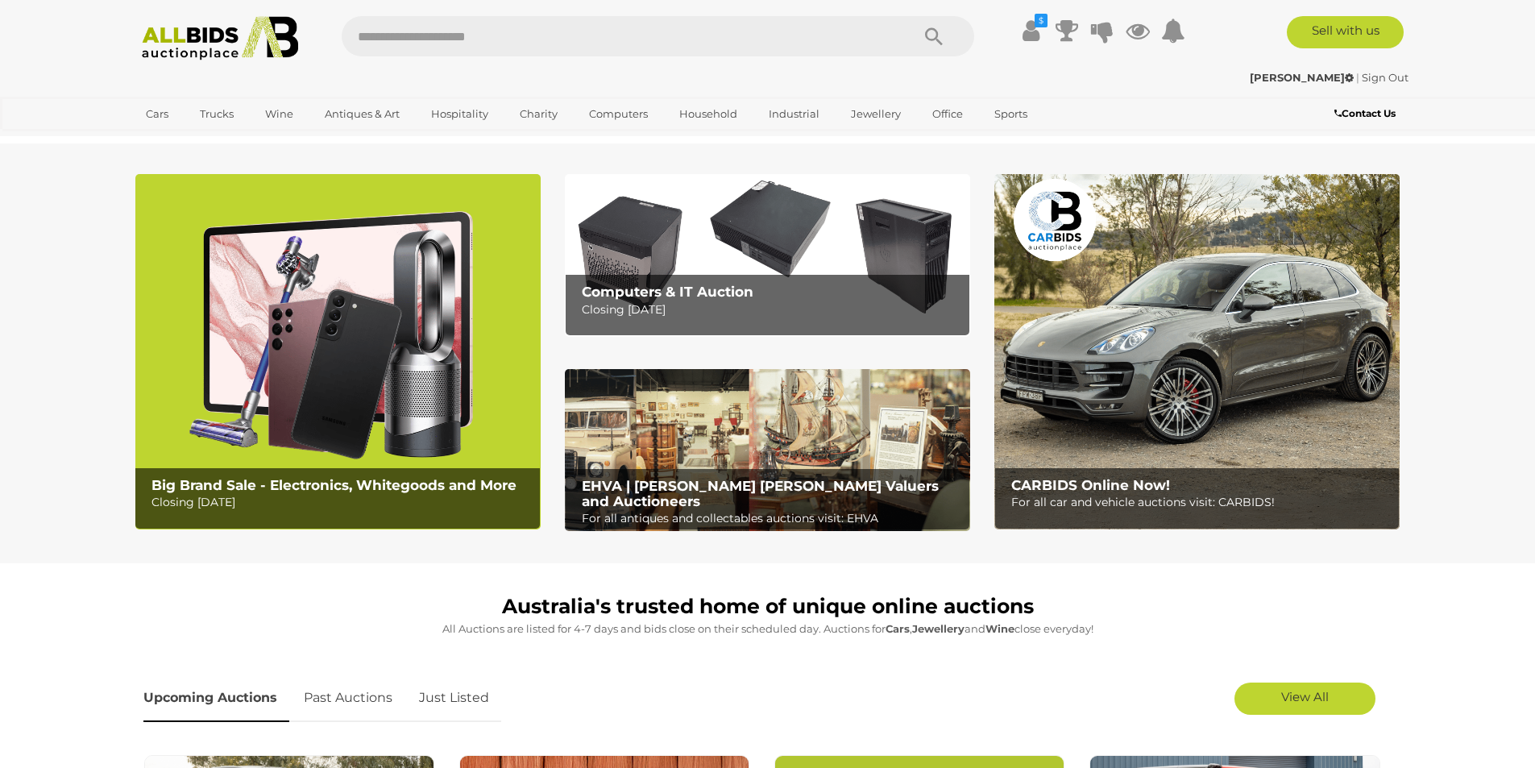
drag, startPoint x: 0, startPoint y: 0, endPoint x: 357, endPoint y: 350, distance: 499.9
click at [357, 350] on img at bounding box center [337, 351] width 405 height 355
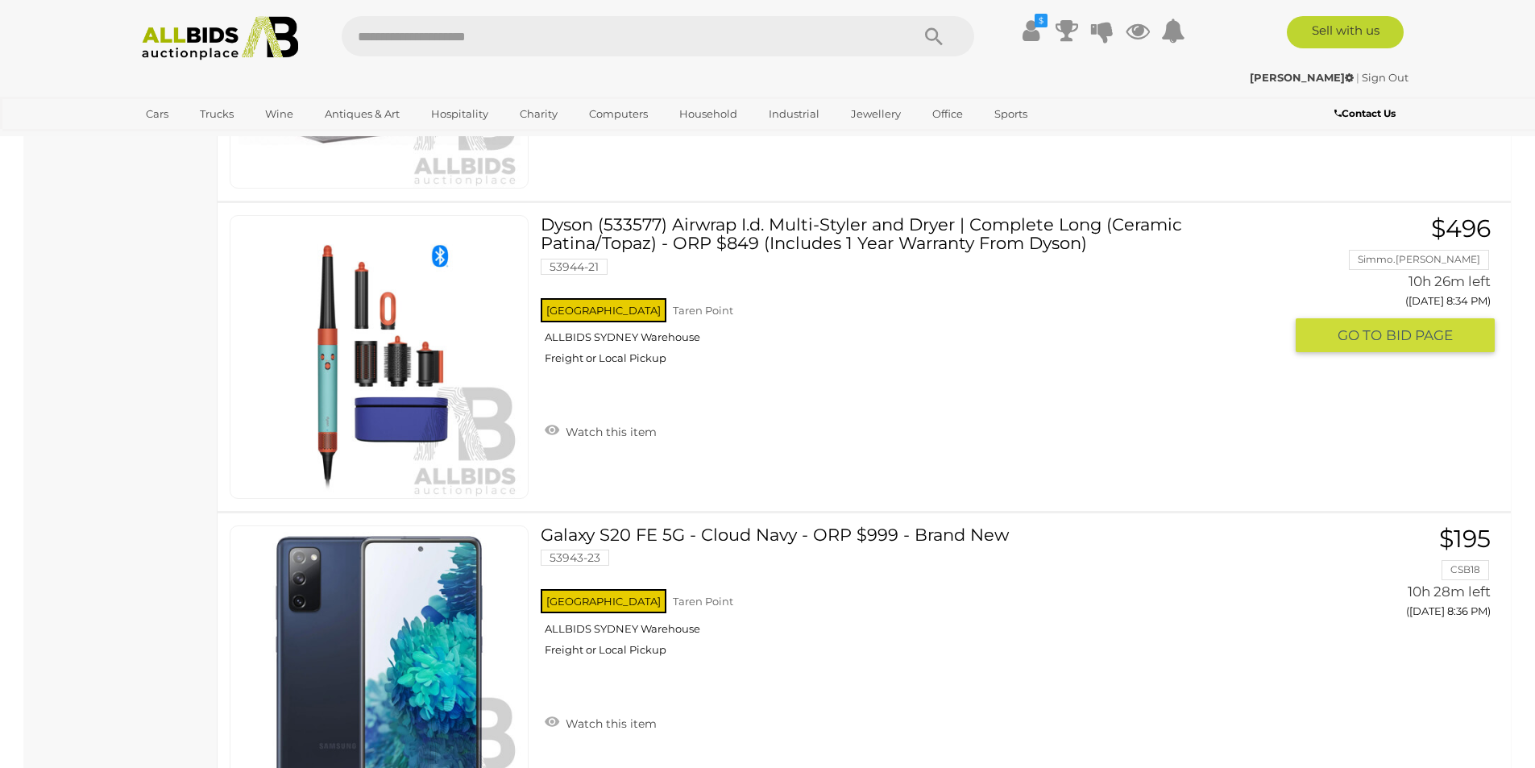
scroll to position [15395, 0]
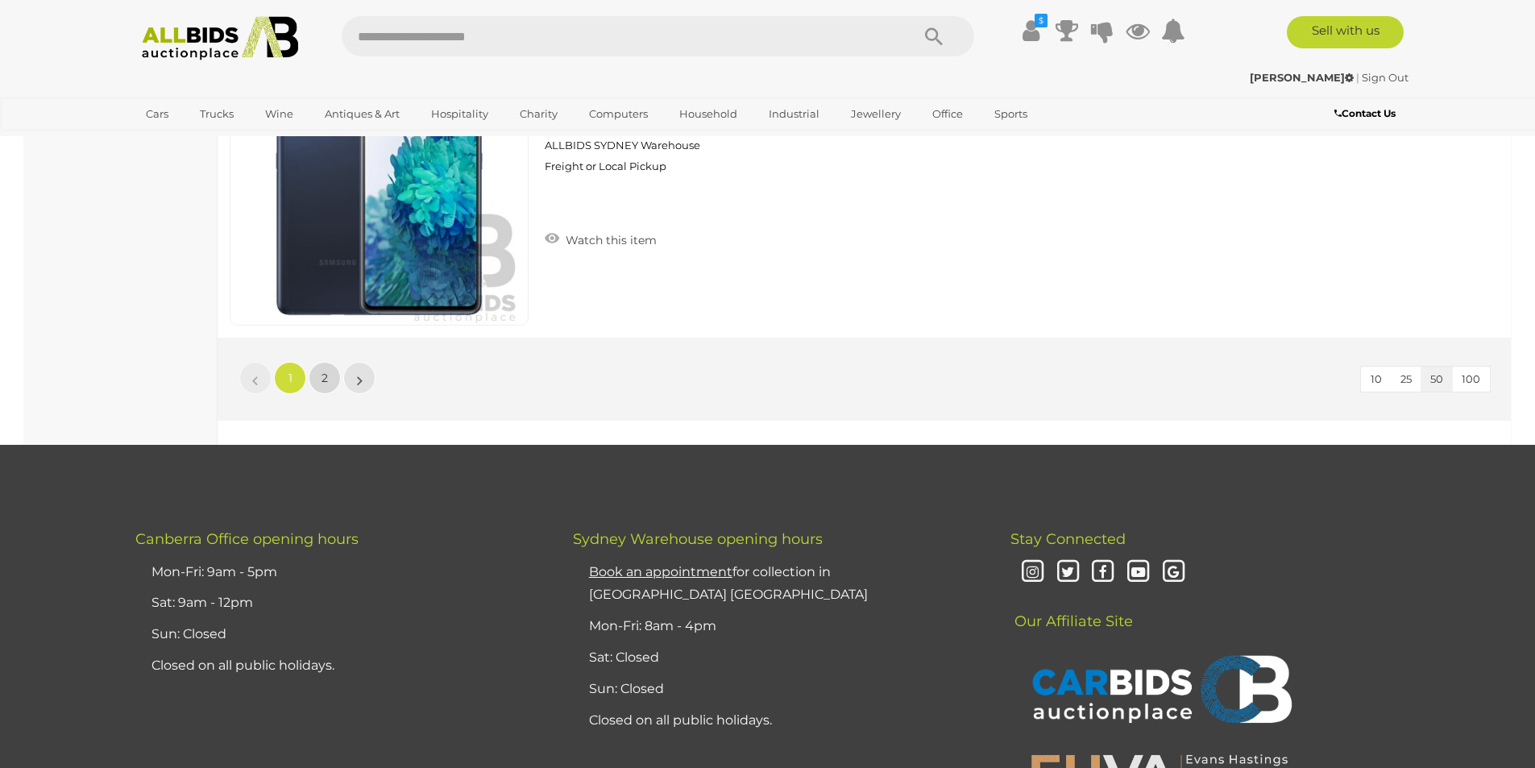
click at [334, 380] on link "2" at bounding box center [325, 378] width 32 height 32
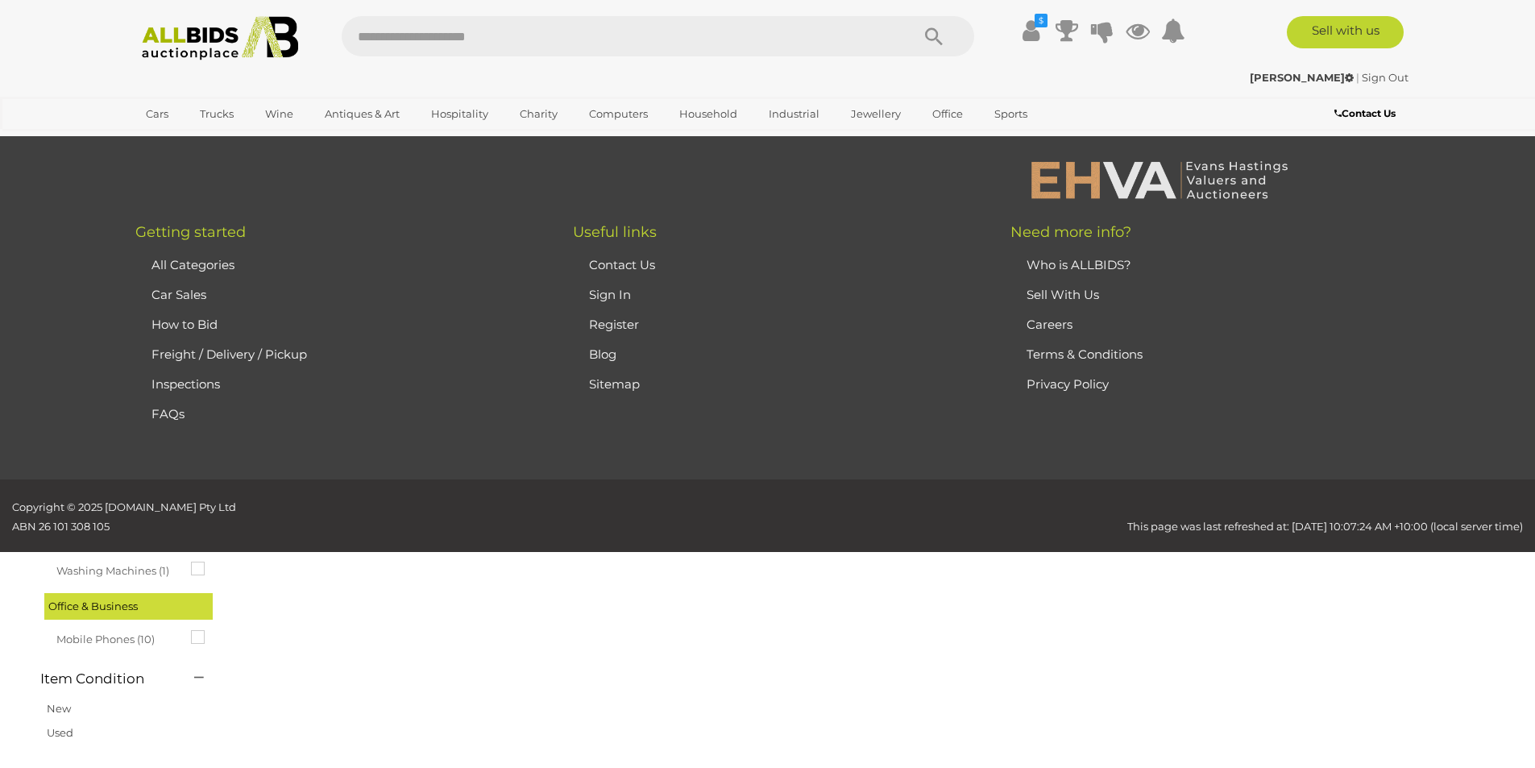
scroll to position [56, 0]
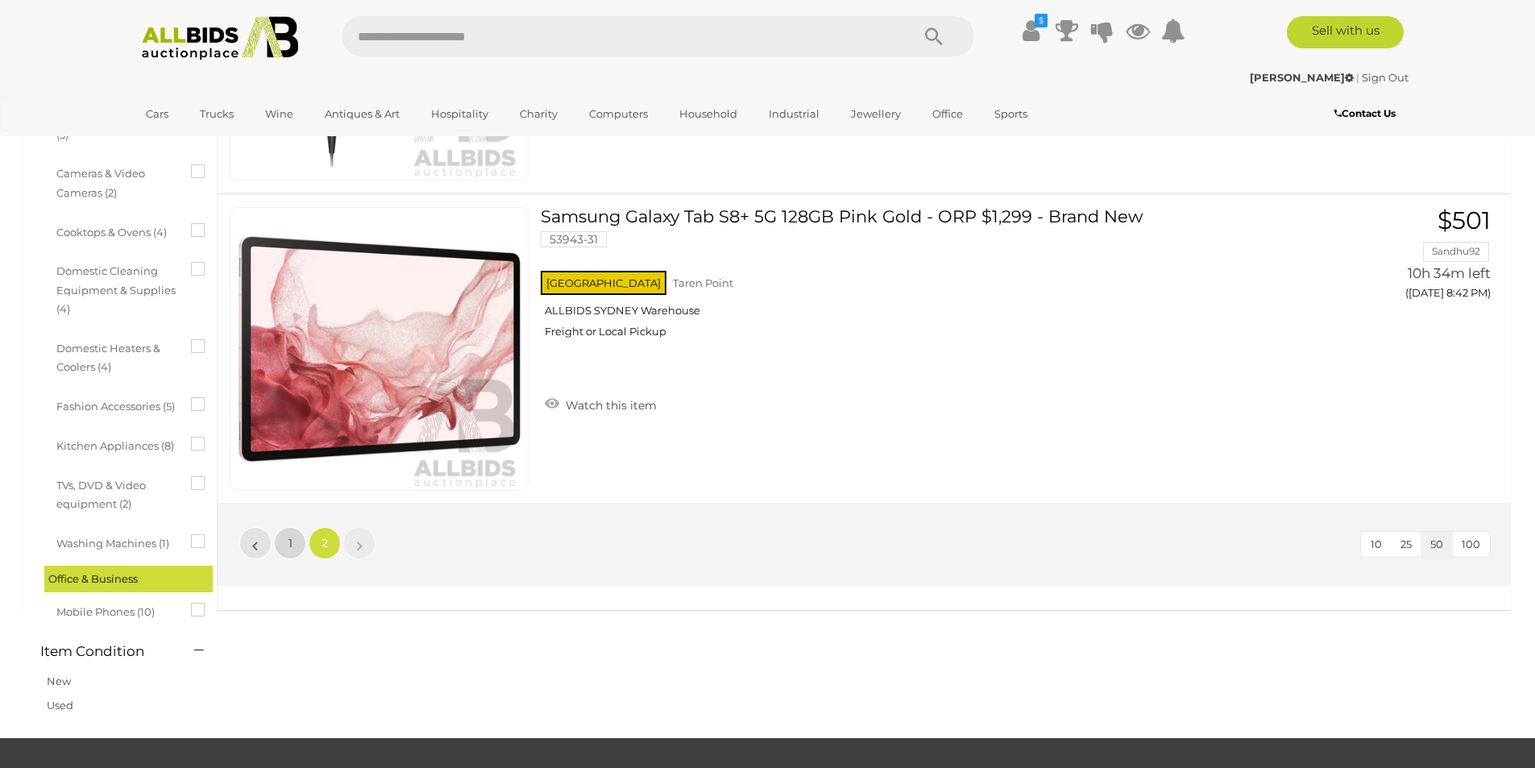
click at [293, 537] on link "1" at bounding box center [290, 543] width 32 height 32
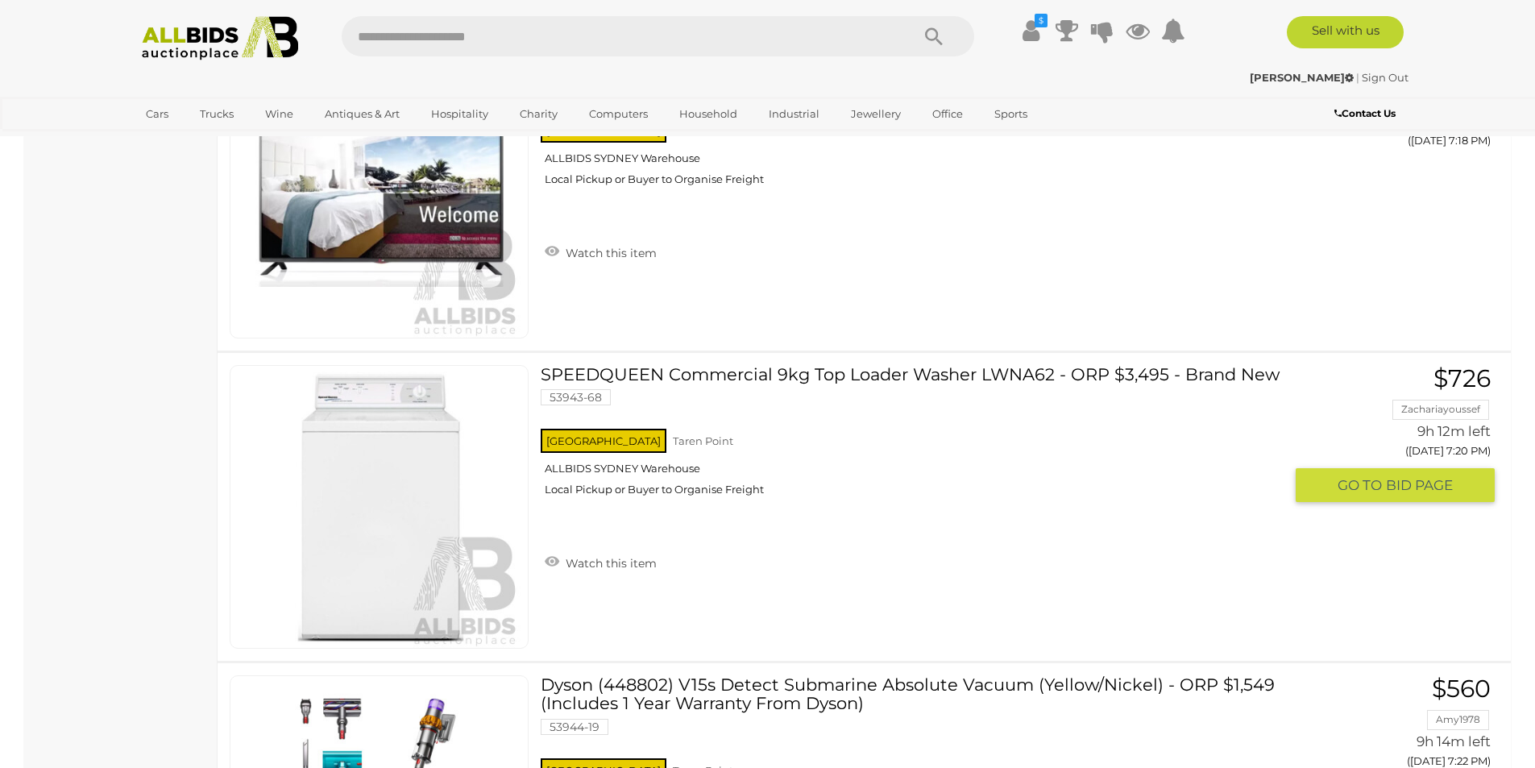
scroll to position [3763, 0]
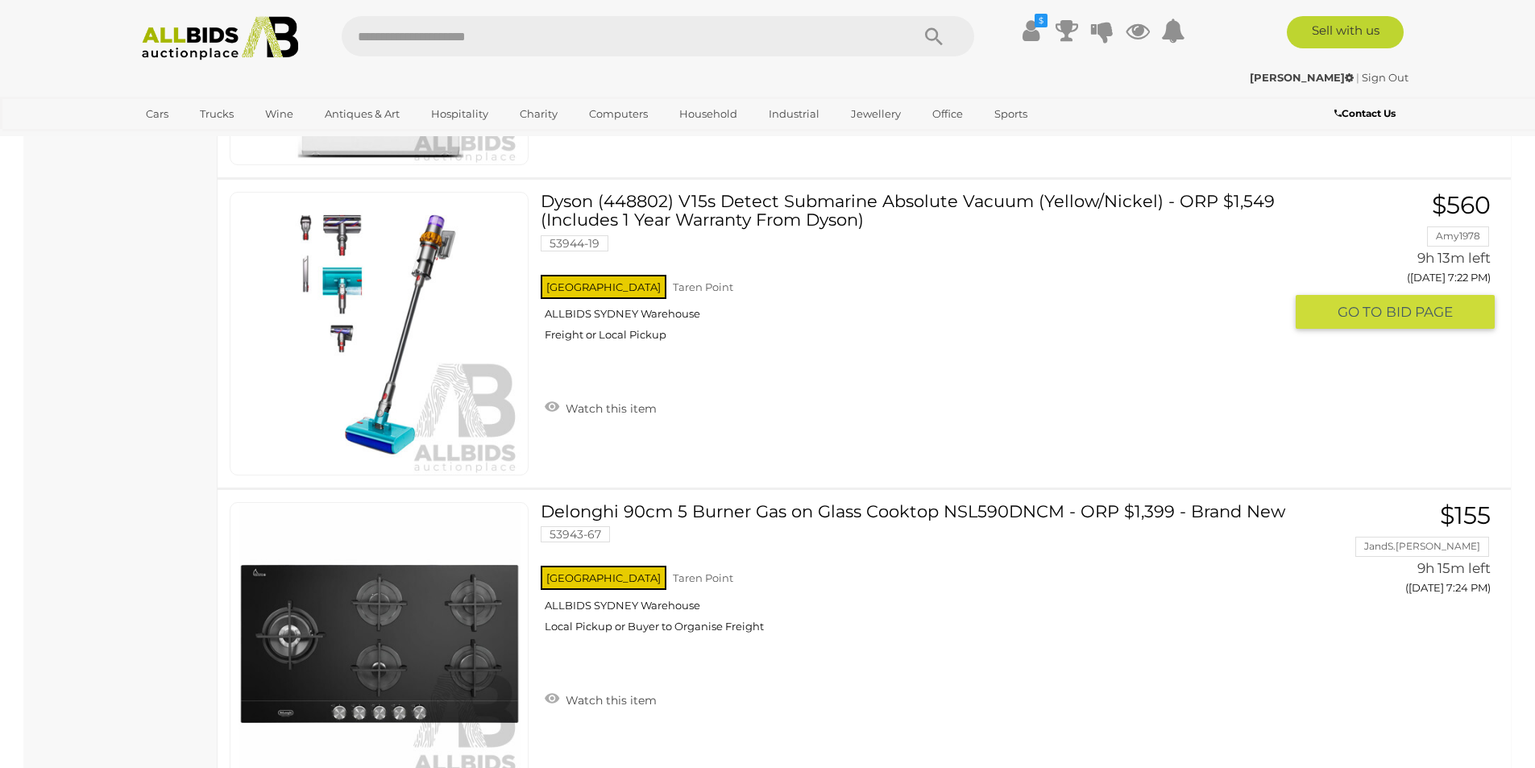
click at [684, 228] on link "Dyson (448802) V15s Detect Submarine Absolute Vacuum (Yellow/Nickel) - ORP $1,5…" at bounding box center [918, 273] width 730 height 162
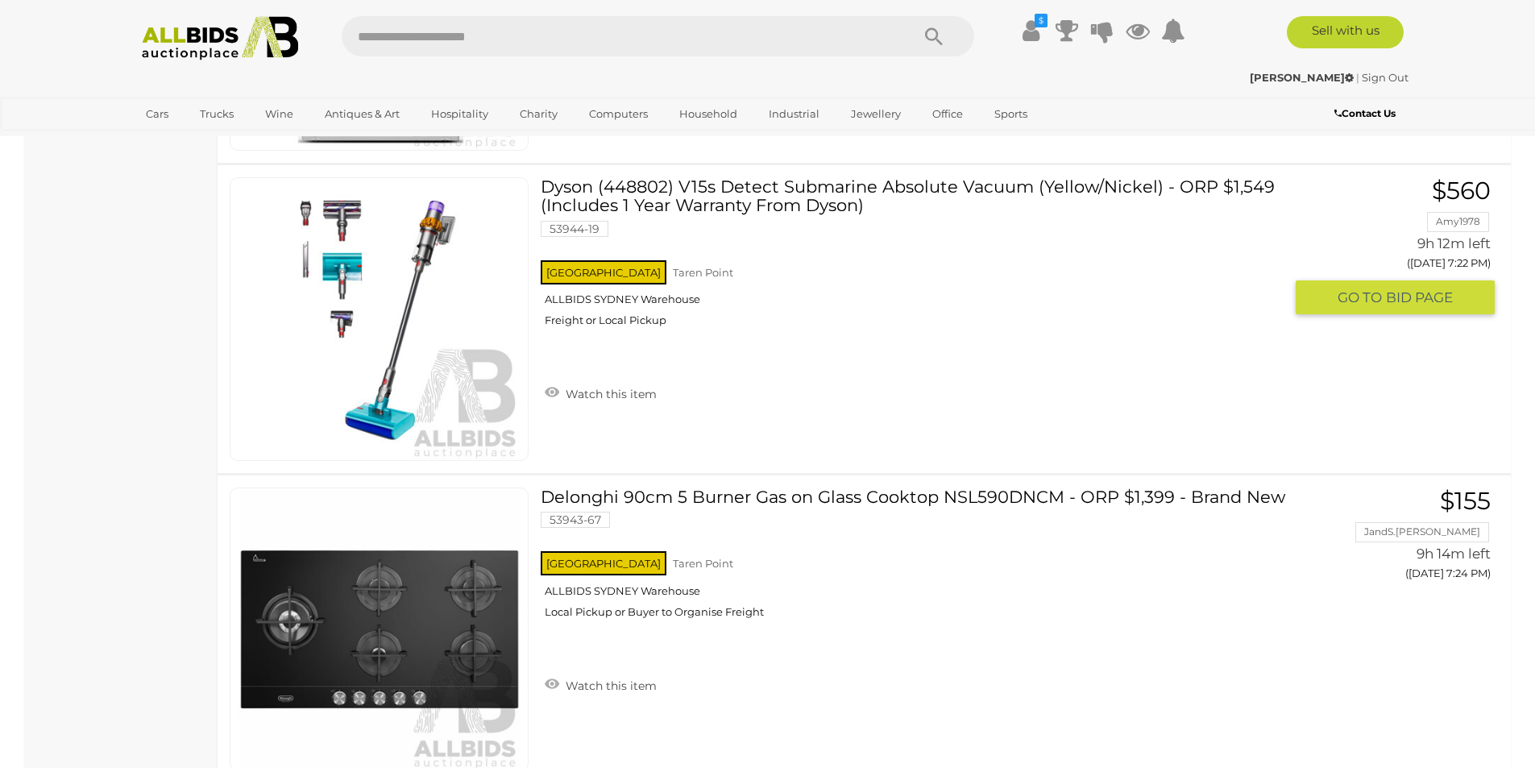
scroll to position [3697, 0]
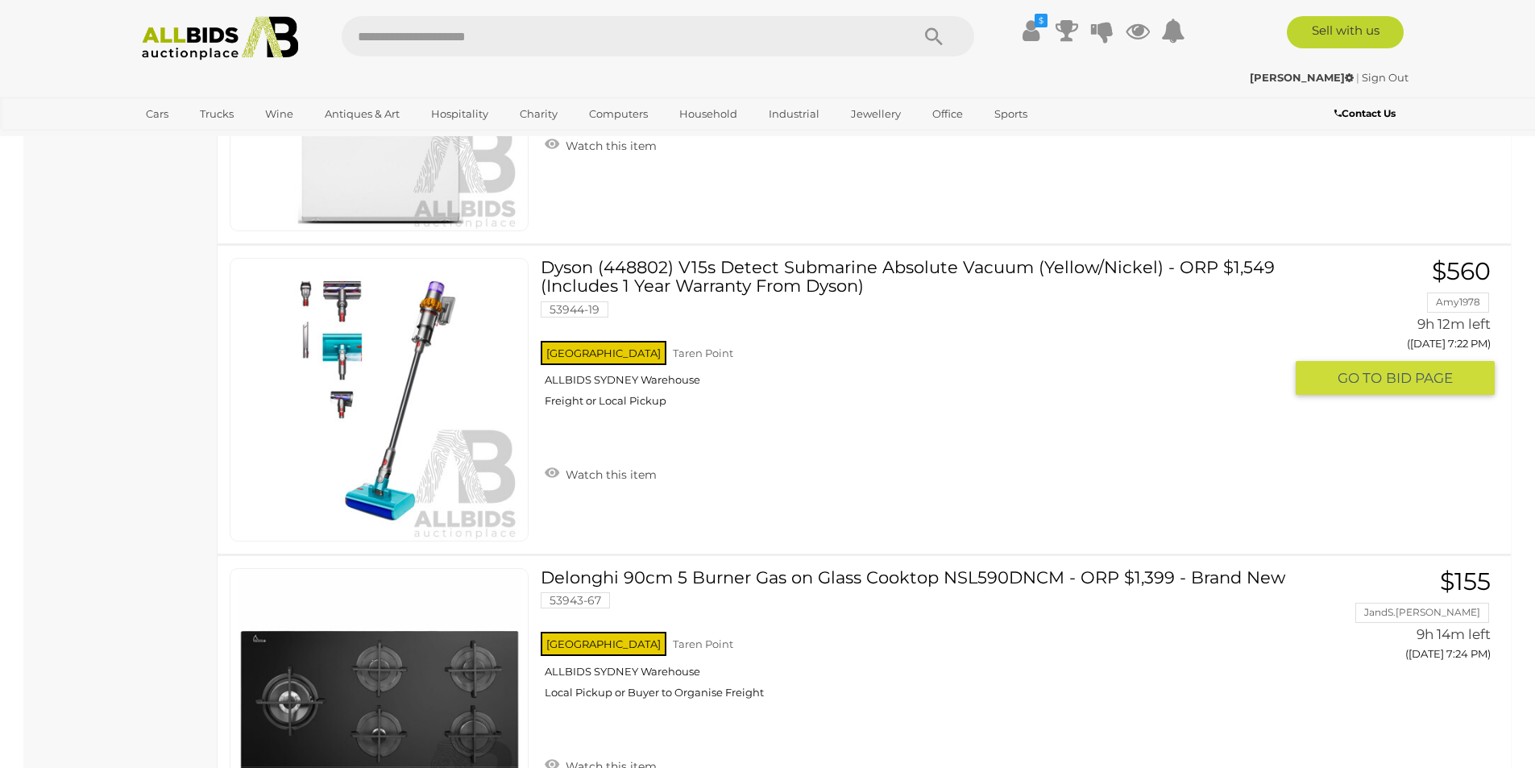
click at [605, 286] on link "Dyson (448802) V15s Detect Submarine Absolute Vacuum (Yellow/Nickel) - ORP $1,5…" at bounding box center [918, 339] width 730 height 162
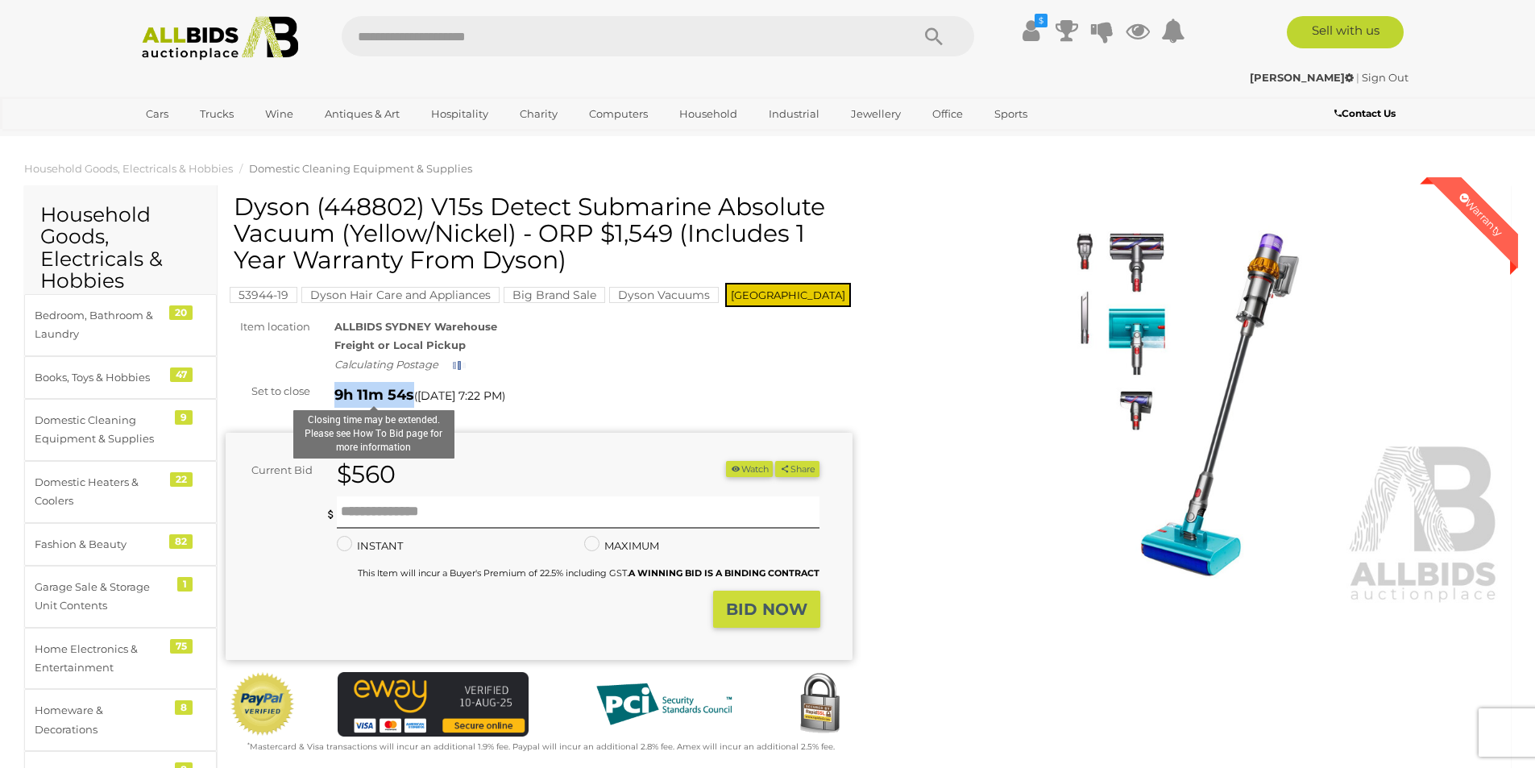
drag, startPoint x: 330, startPoint y: 393, endPoint x: 413, endPoint y: 392, distance: 83.8
click at [413, 392] on div "9h 11m 54s Closing time may be extended. Please see How To Bid page for more in…" at bounding box center [593, 395] width 542 height 26
click at [548, 378] on div "Dyson (448802) V15s Detect Submarine Absolute Vacuum (Yellow/Nickel) - ORP $1,5…" at bounding box center [539, 474] width 627 height 563
drag, startPoint x: 352, startPoint y: 467, endPoint x: 402, endPoint y: 468, distance: 50.0
click at [402, 468] on div "$560" at bounding box center [473, 474] width 297 height 27
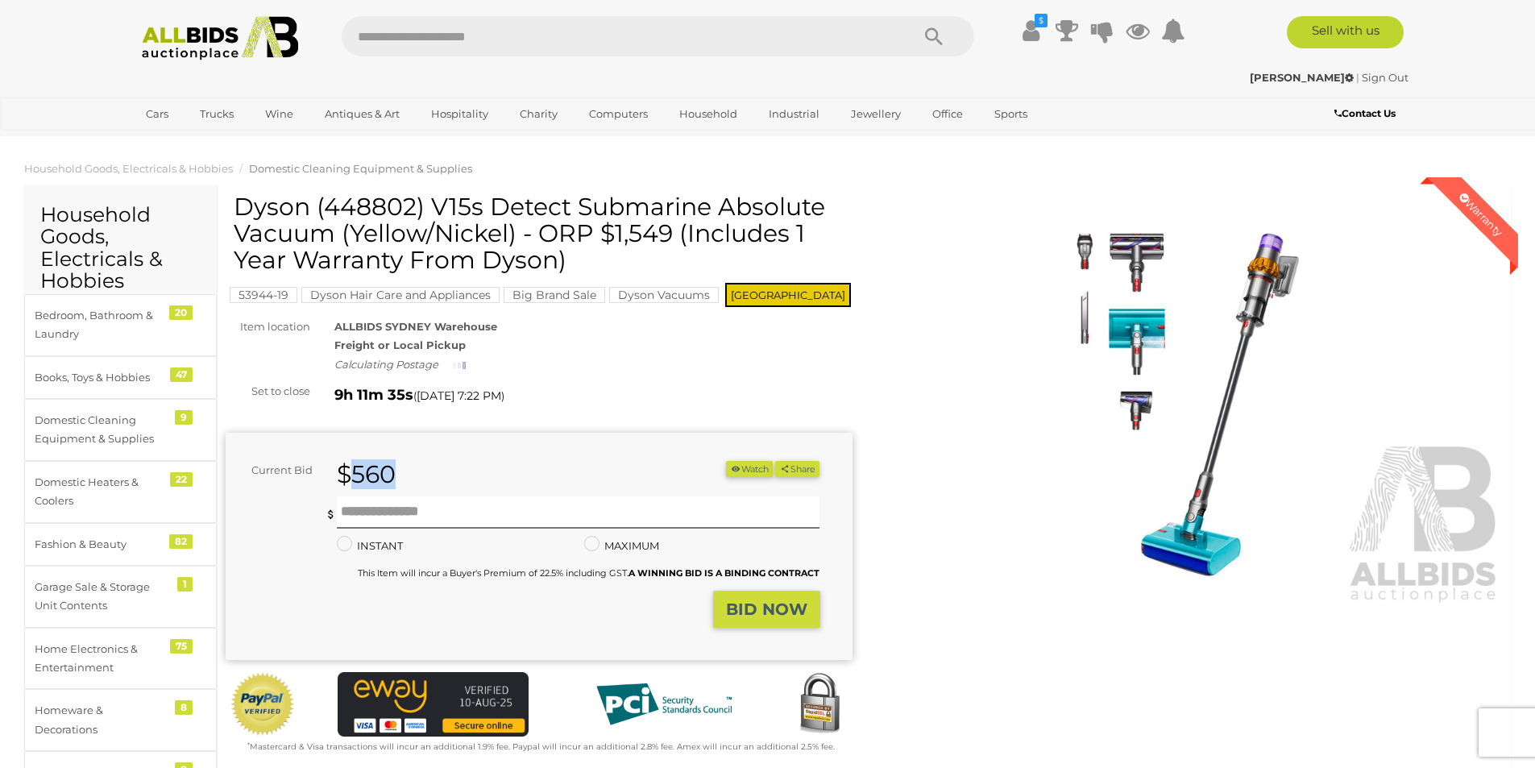
click at [405, 470] on div "$560" at bounding box center [473, 474] width 297 height 27
click at [1127, 254] on img at bounding box center [1190, 404] width 627 height 404
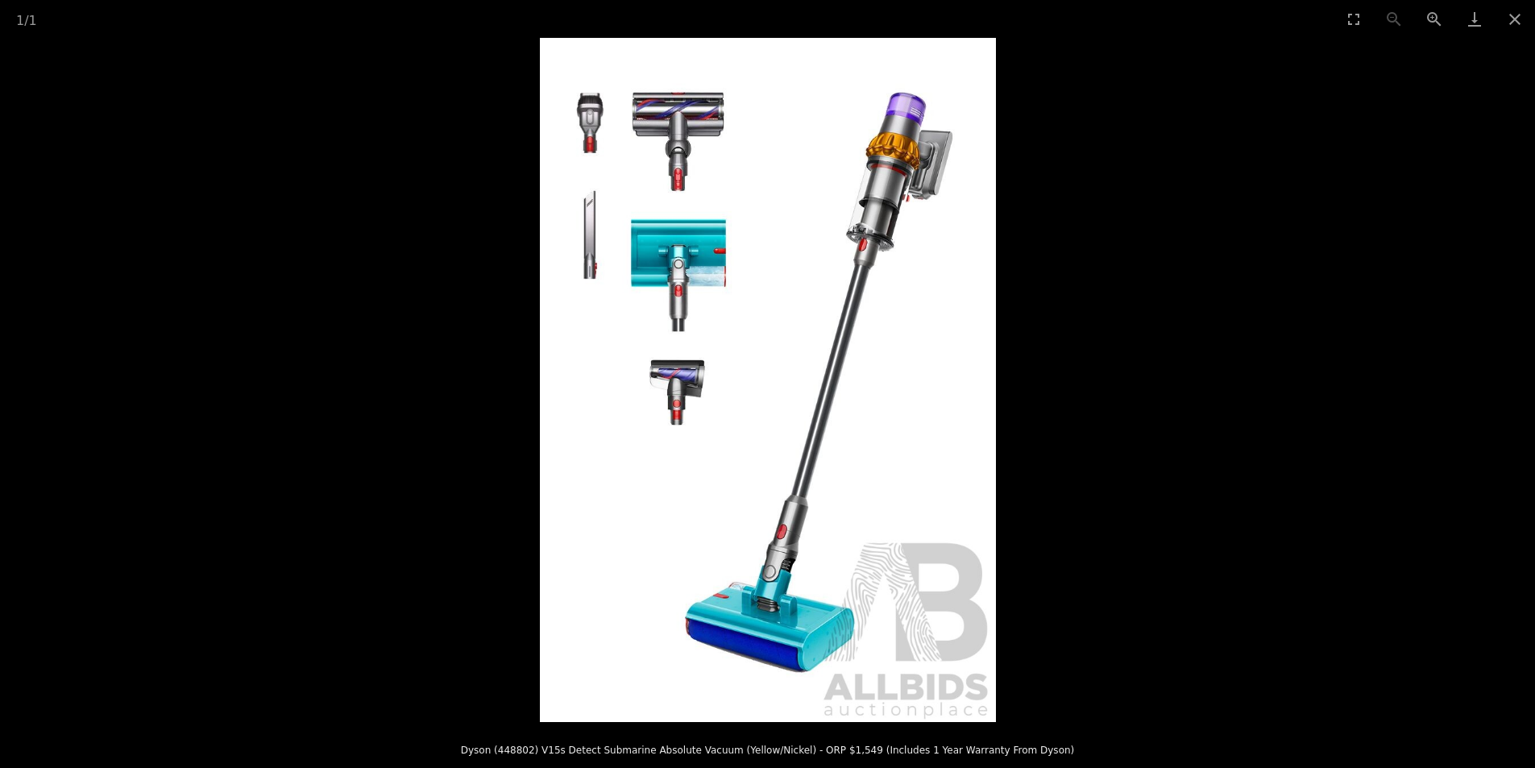
scroll to position [484, 0]
click at [1521, 26] on button "Close gallery" at bounding box center [1515, 19] width 40 height 38
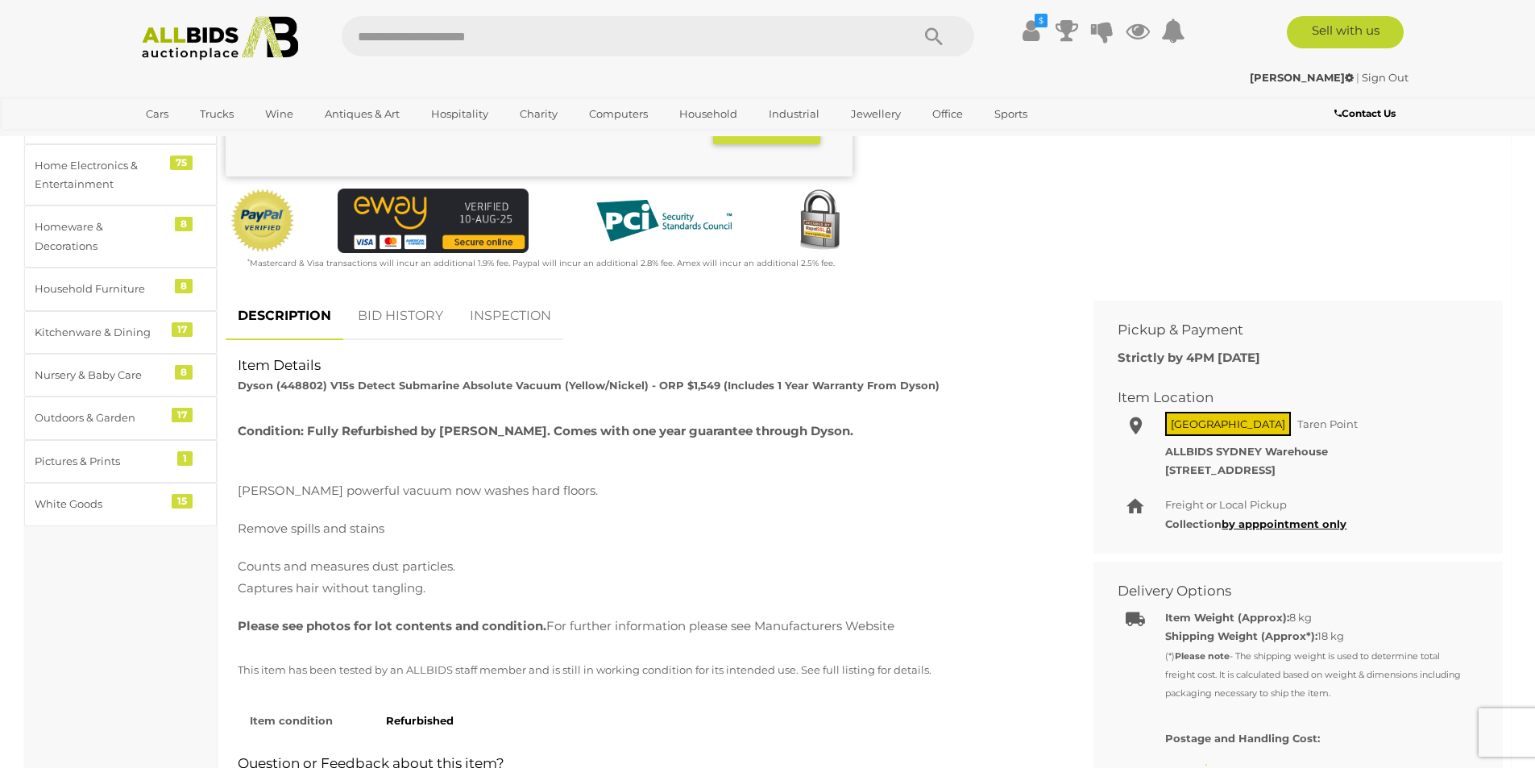
scroll to position [0, 0]
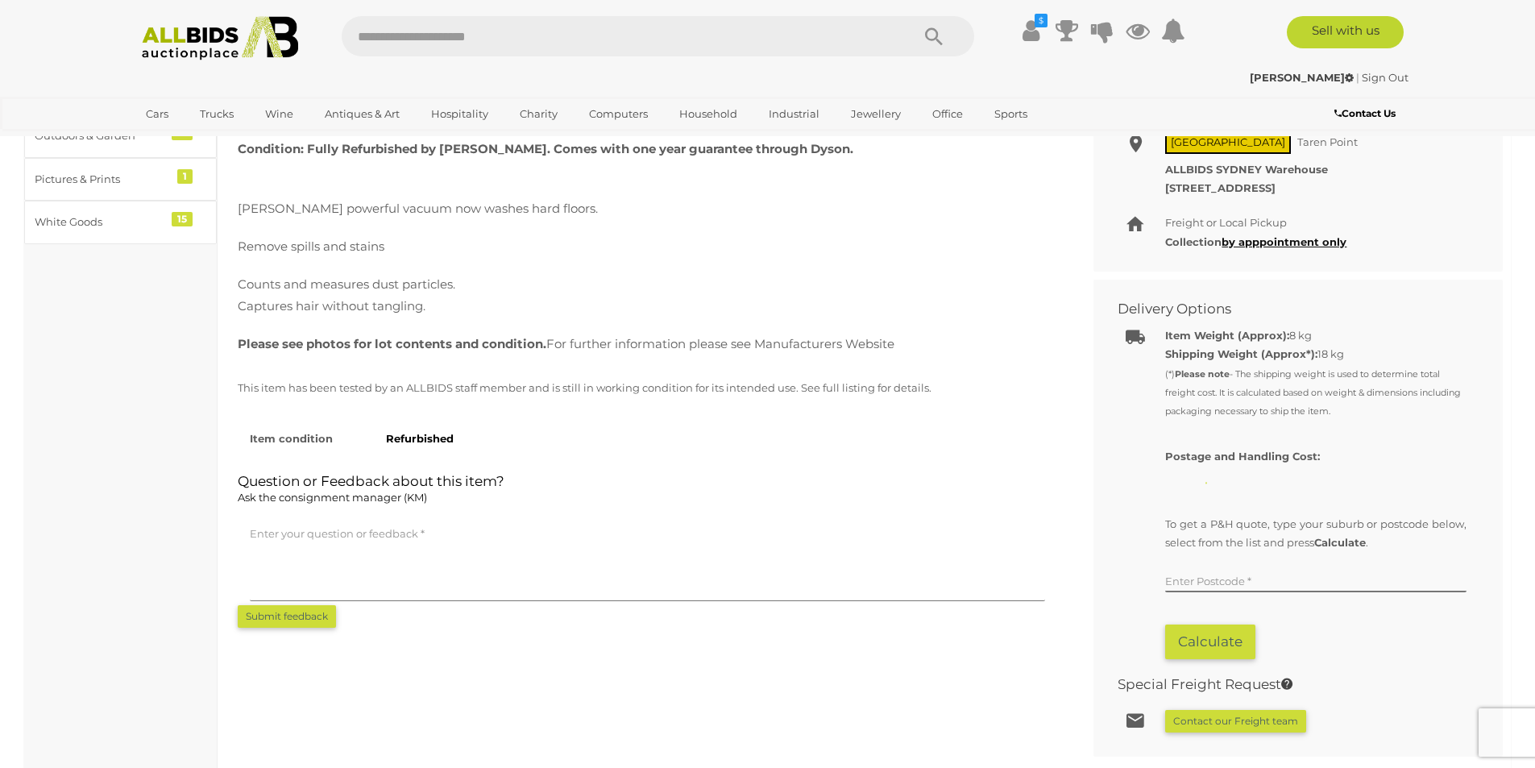
scroll to position [806, 0]
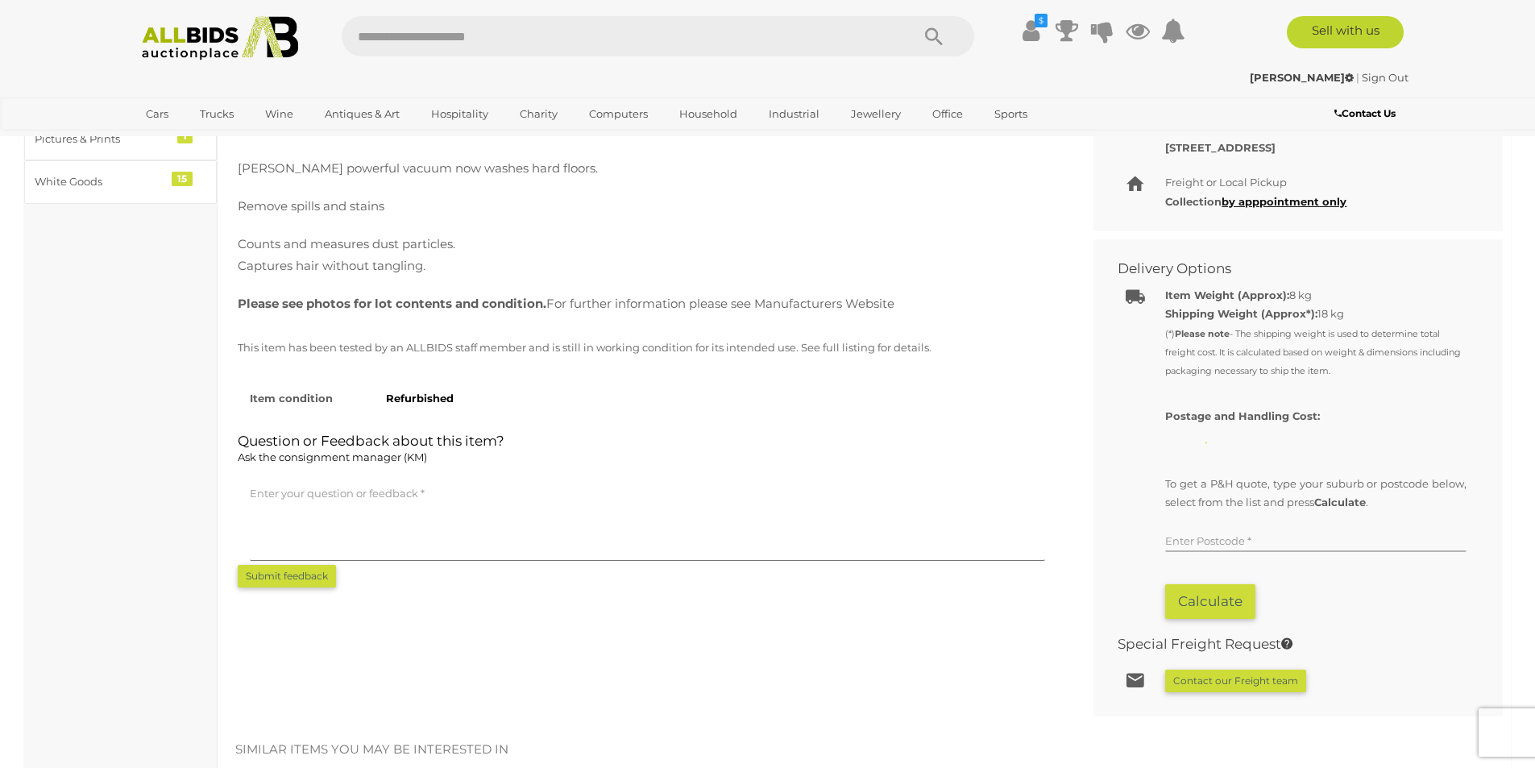
click at [1209, 534] on input "text" at bounding box center [1316, 540] width 301 height 24
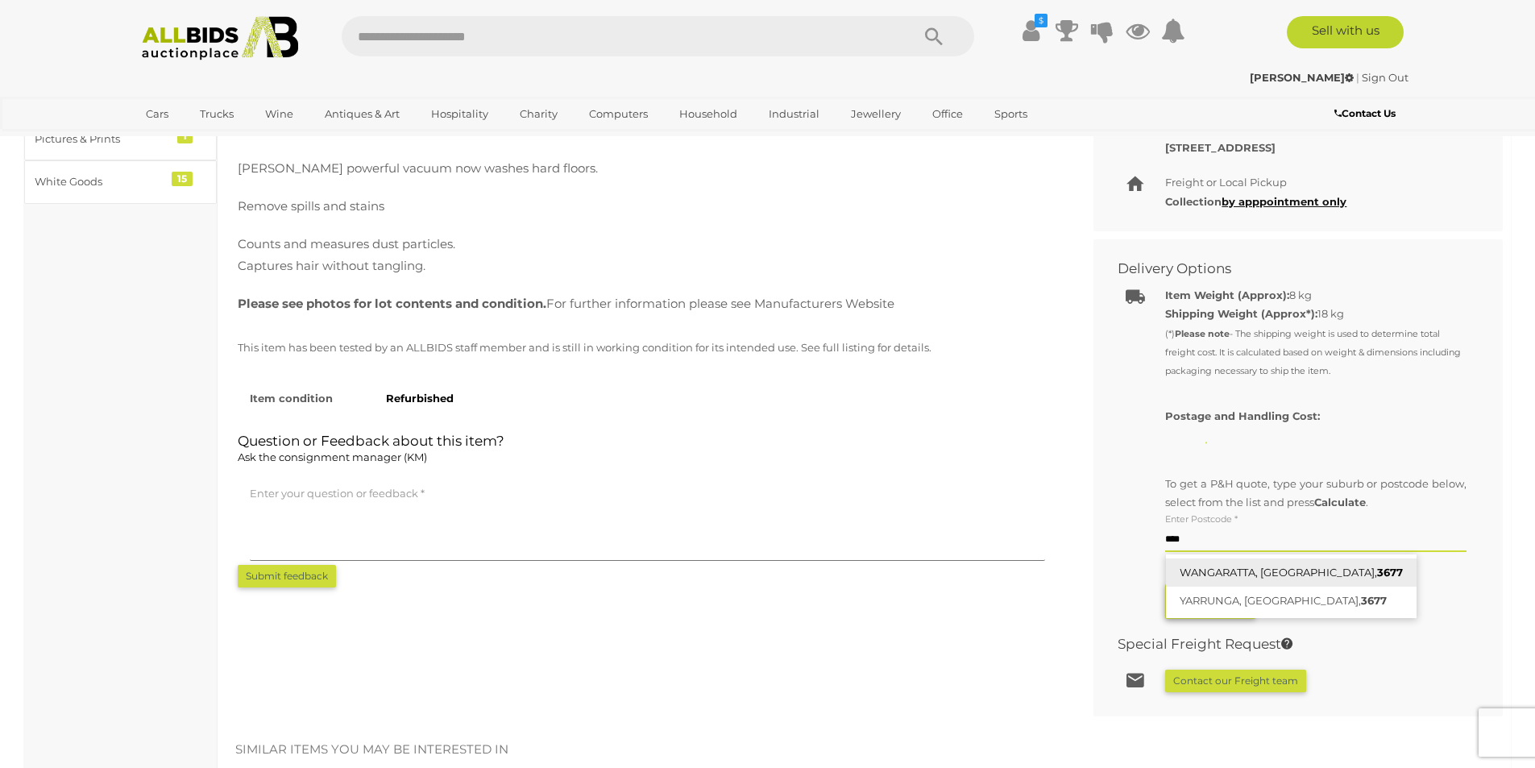
click at [1230, 576] on link "WANGARATTA, VIC, 3677" at bounding box center [1291, 573] width 251 height 28
click at [1200, 604] on button "Calculate" at bounding box center [1211, 601] width 90 height 35
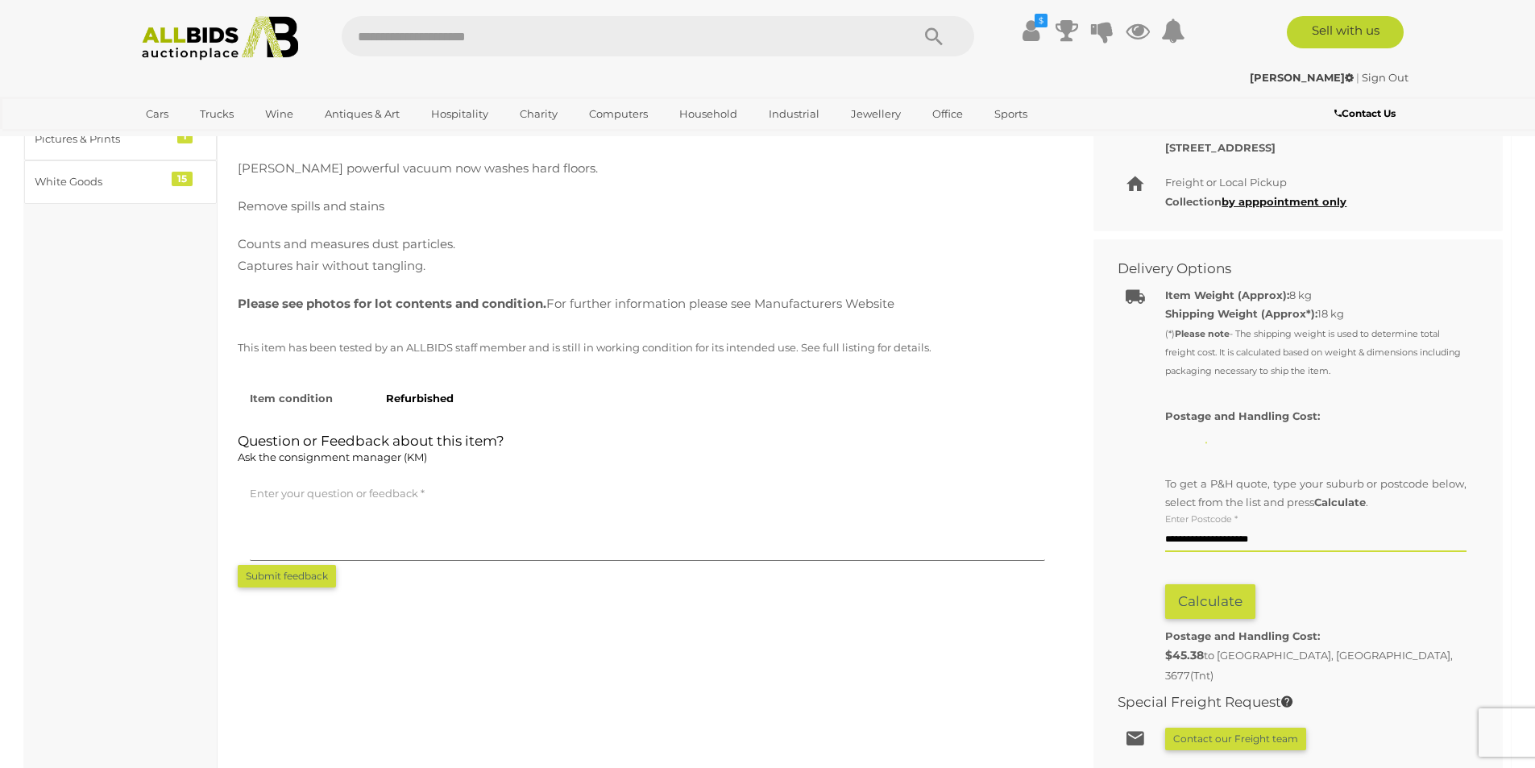
click at [1292, 546] on input "**********" at bounding box center [1316, 540] width 301 height 24
click at [1199, 609] on button "Calculate" at bounding box center [1211, 601] width 90 height 35
drag, startPoint x: 1293, startPoint y: 537, endPoint x: 1158, endPoint y: 543, distance: 134.8
click at [1158, 543] on div "Item Weight (Approx): 8 kg Shipping Weight (Approx*): 18 kg (*) Please note Pos…" at bounding box center [1286, 481] width 385 height 407
type input "*"
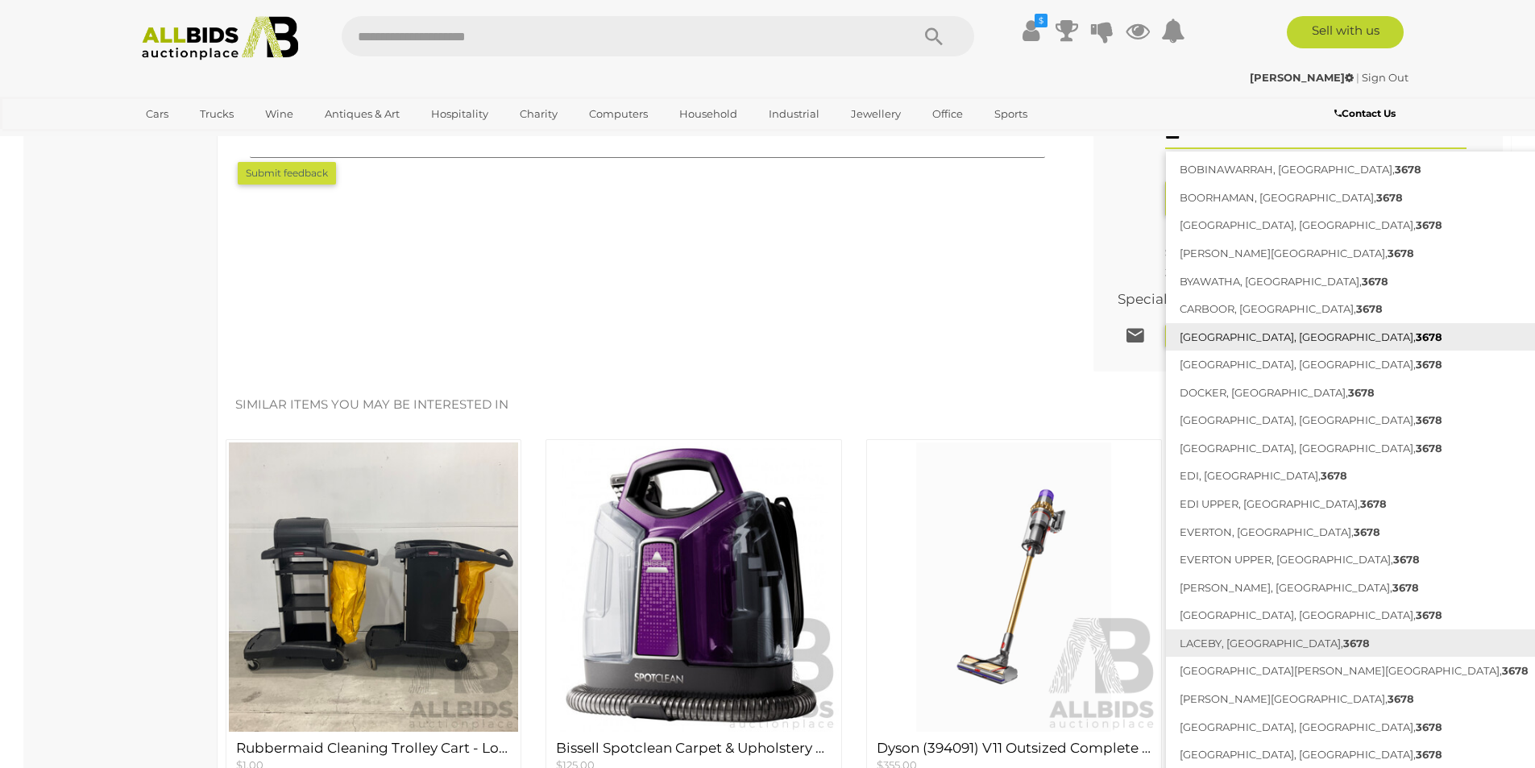
scroll to position [1290, 0]
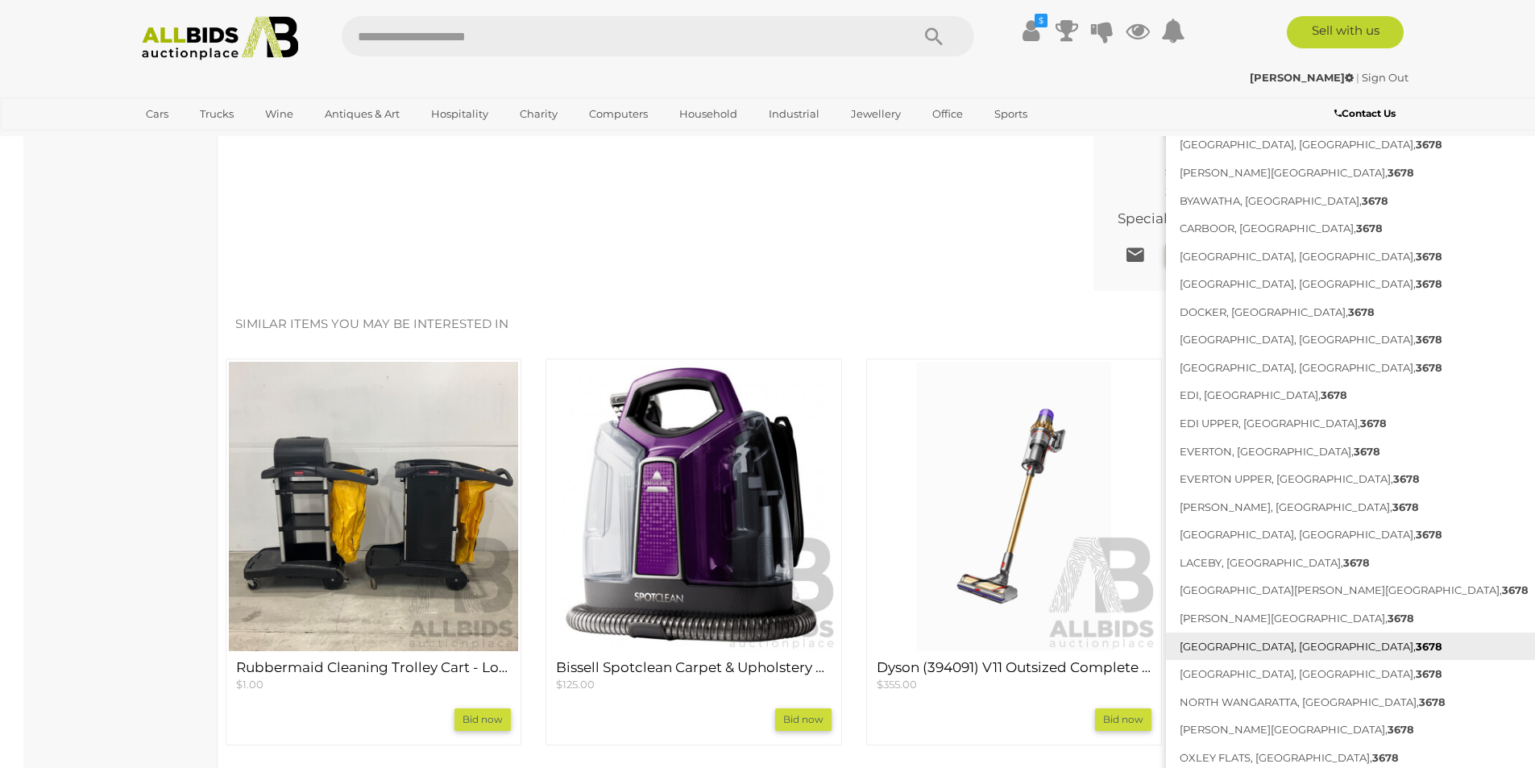
click at [1241, 643] on link "MEADOW CREEK, VIC, 3678" at bounding box center [1354, 647] width 376 height 28
type input "**********"
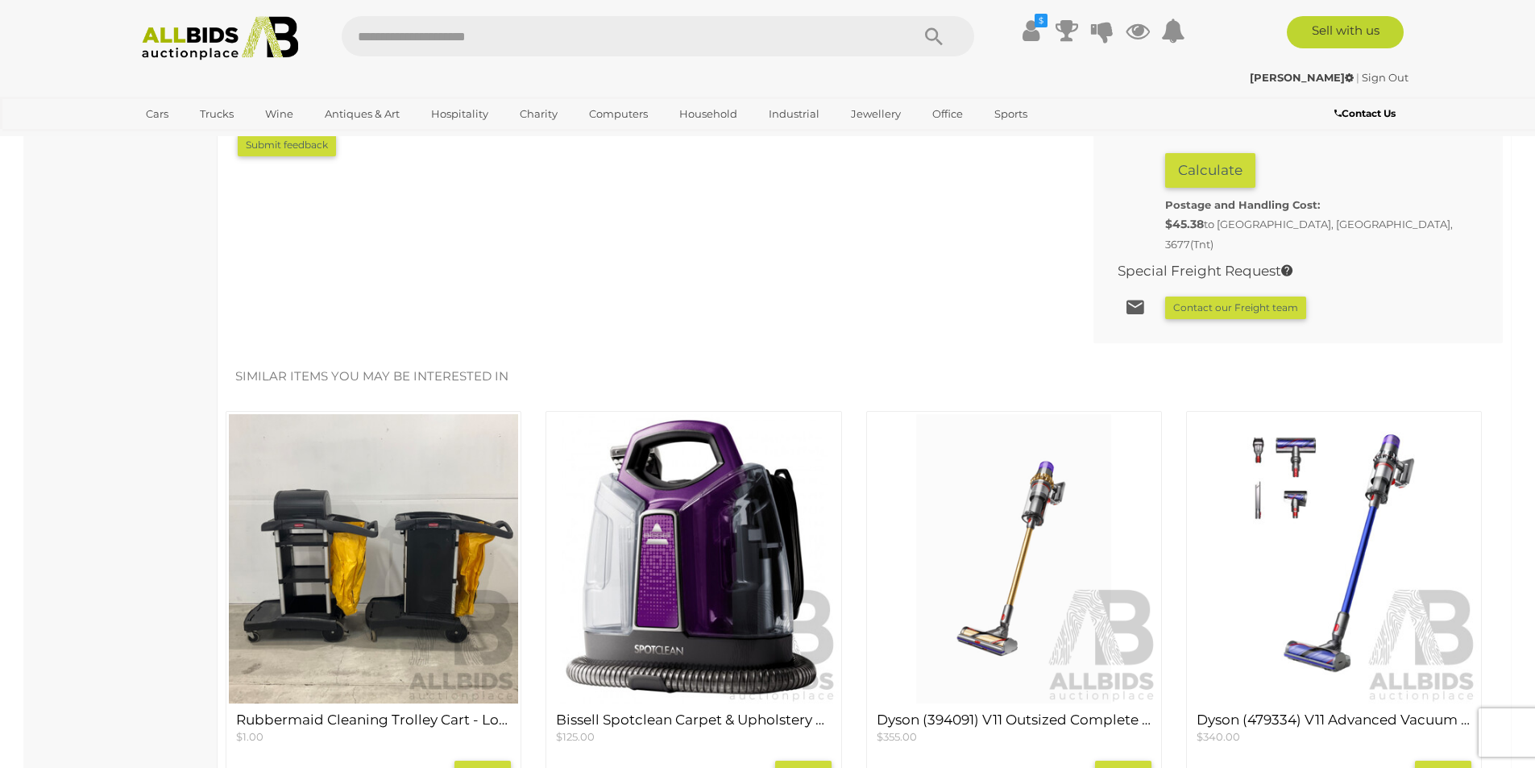
scroll to position [1209, 0]
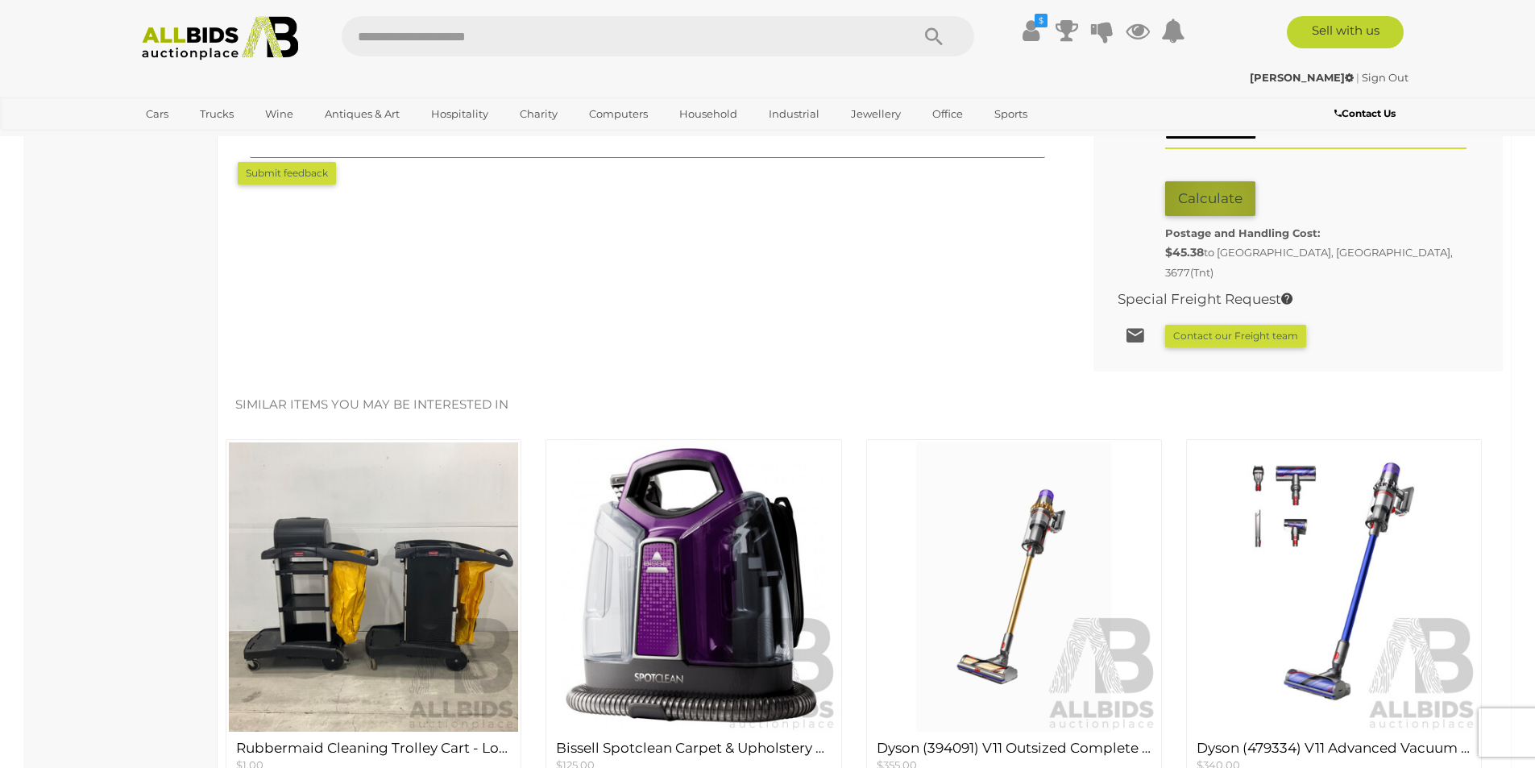
click at [1220, 206] on button "Calculate" at bounding box center [1211, 198] width 90 height 35
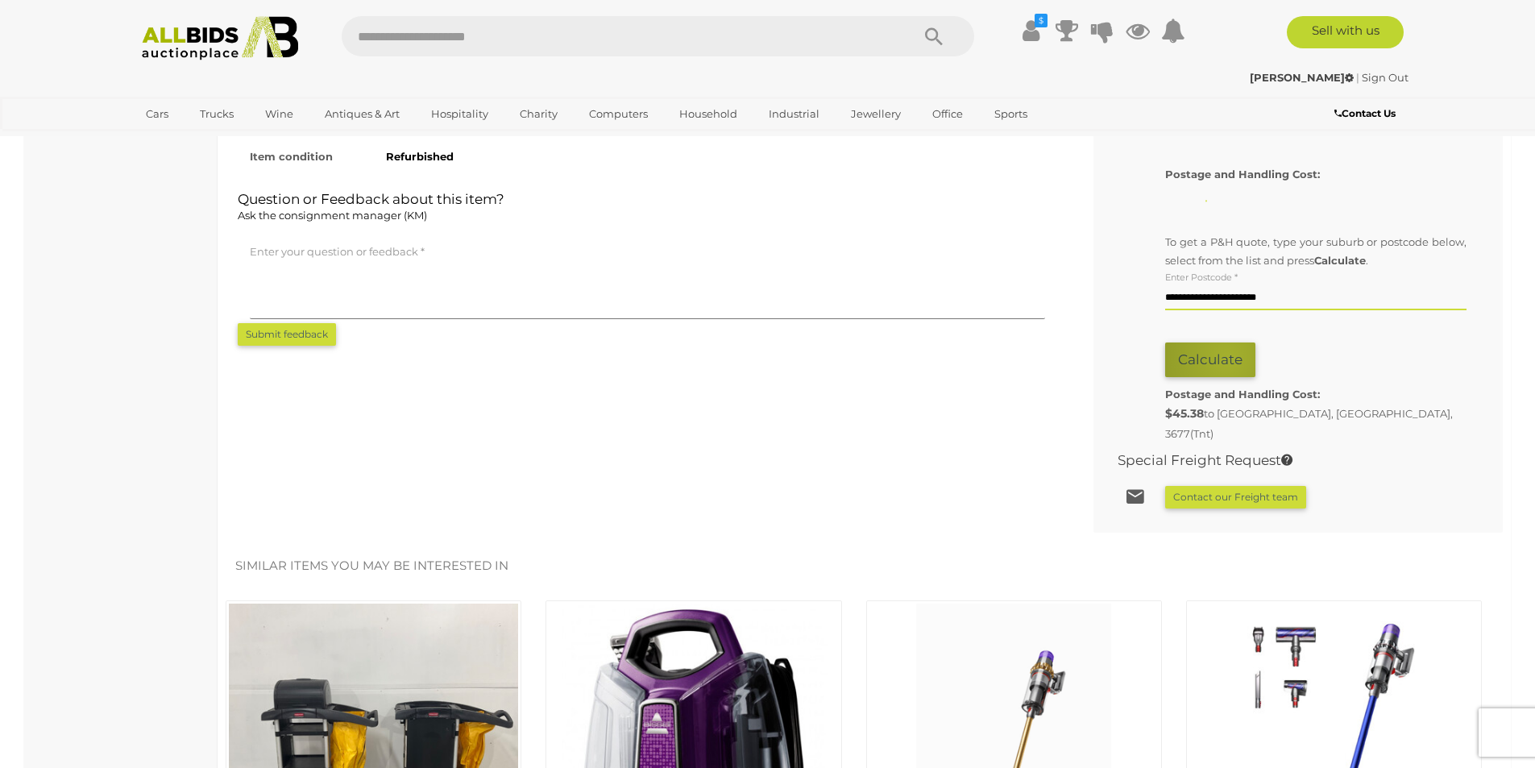
click at [1228, 358] on button "Calculate" at bounding box center [1211, 360] width 90 height 35
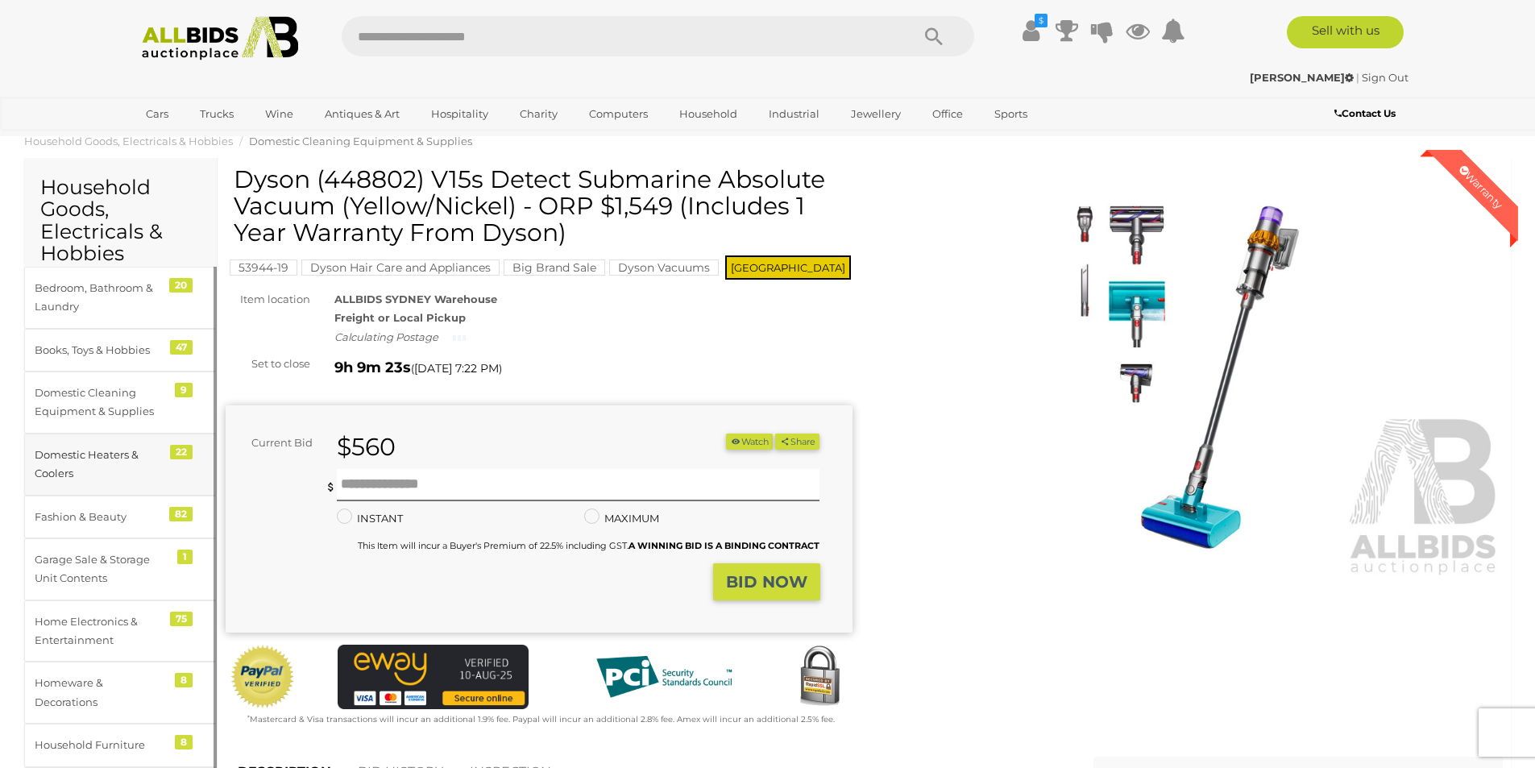
scroll to position [0, 0]
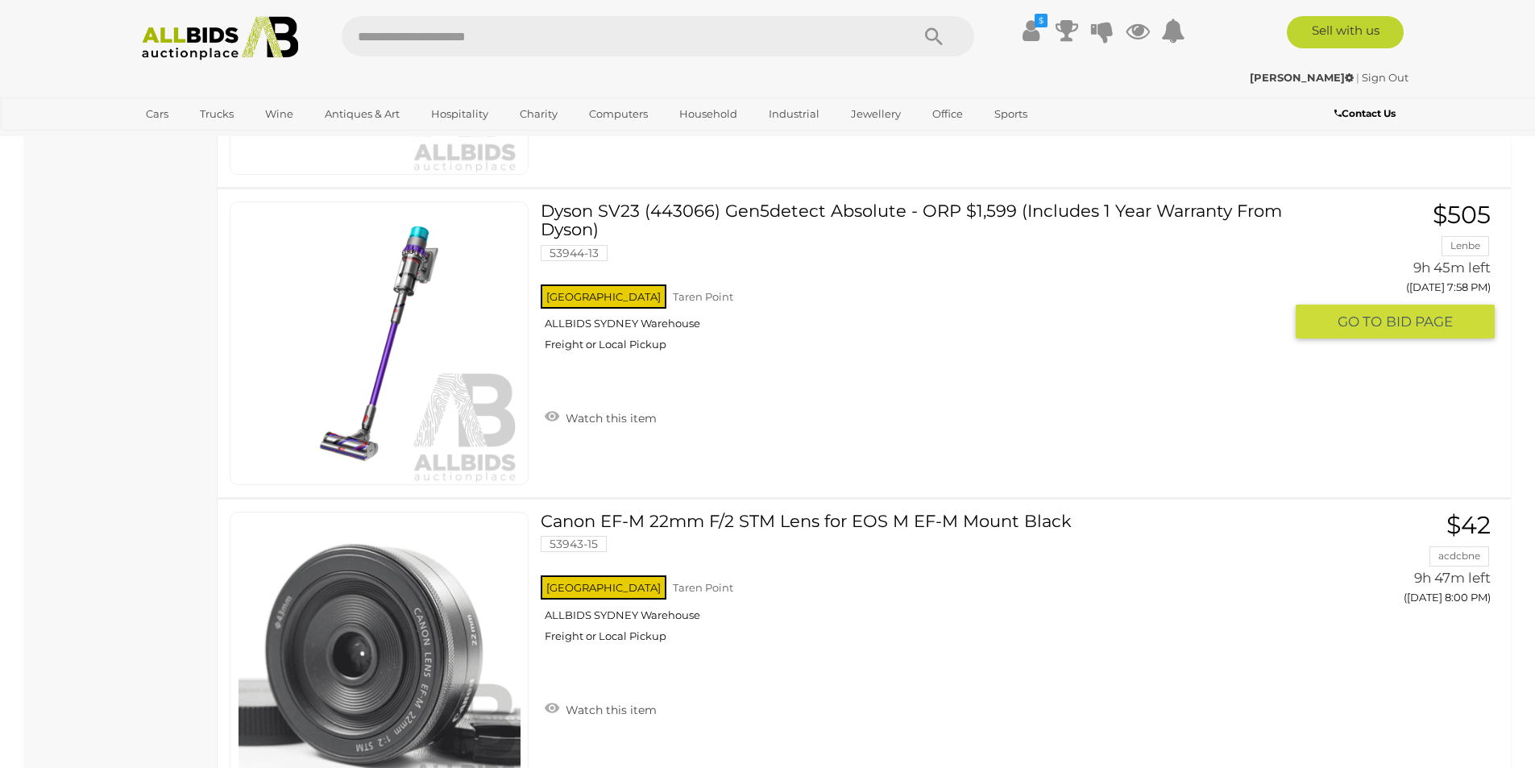
scroll to position [9350, 0]
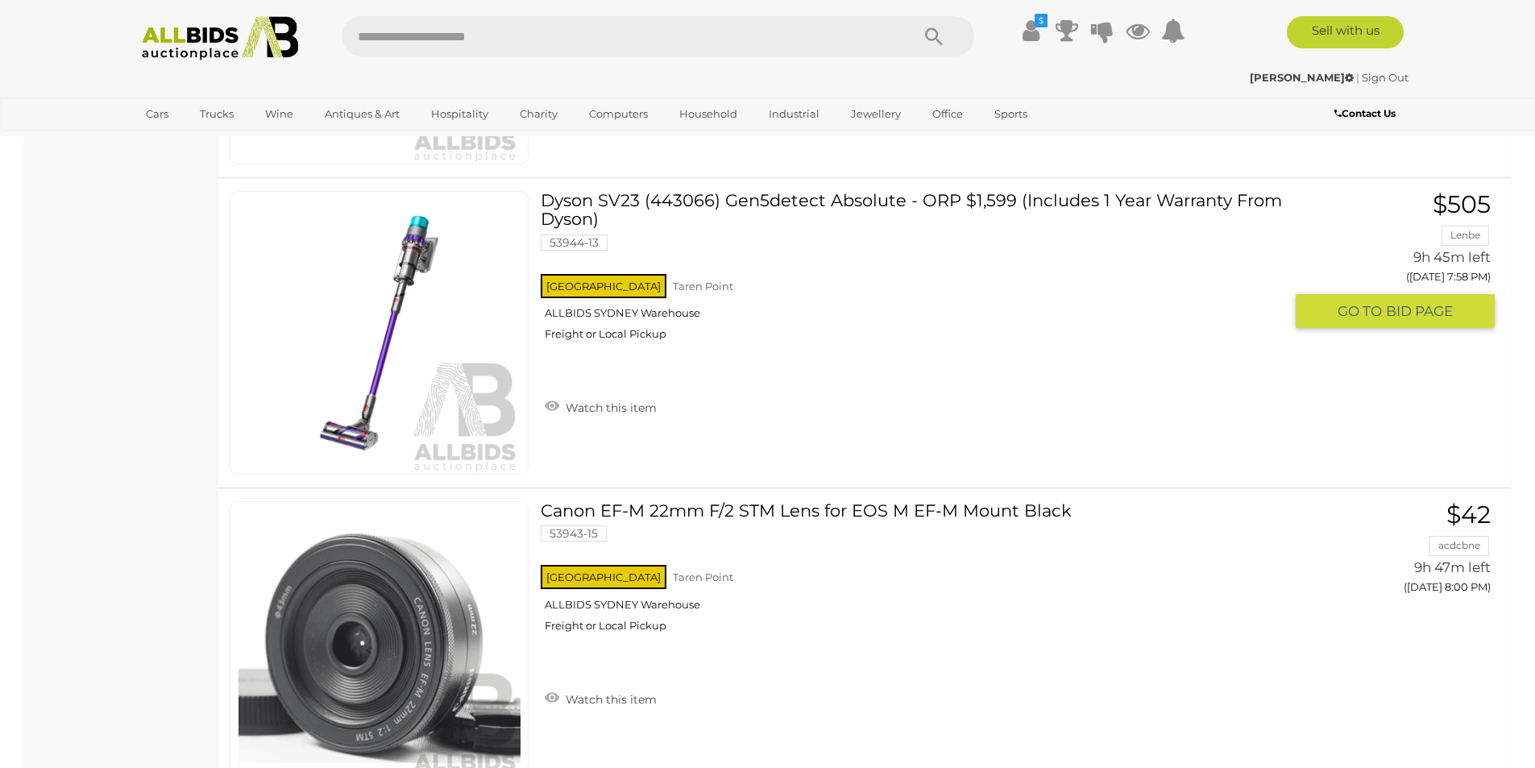
click at [781, 248] on link "Dyson SV23 (443066) Gen5detect Absolute - ORP $1,599 (Includes 1 Year Warranty …" at bounding box center [918, 272] width 730 height 162
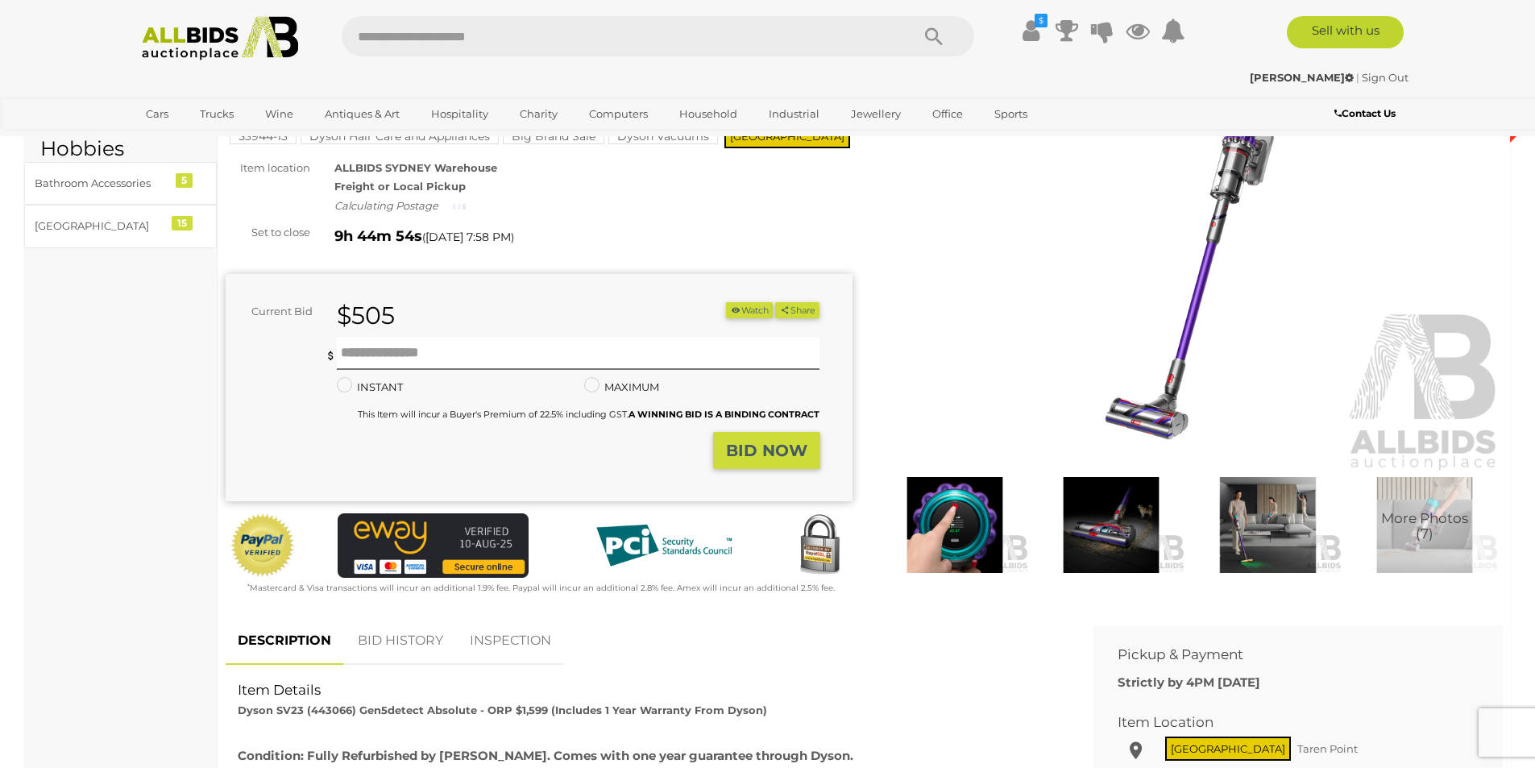
scroll to position [161, 0]
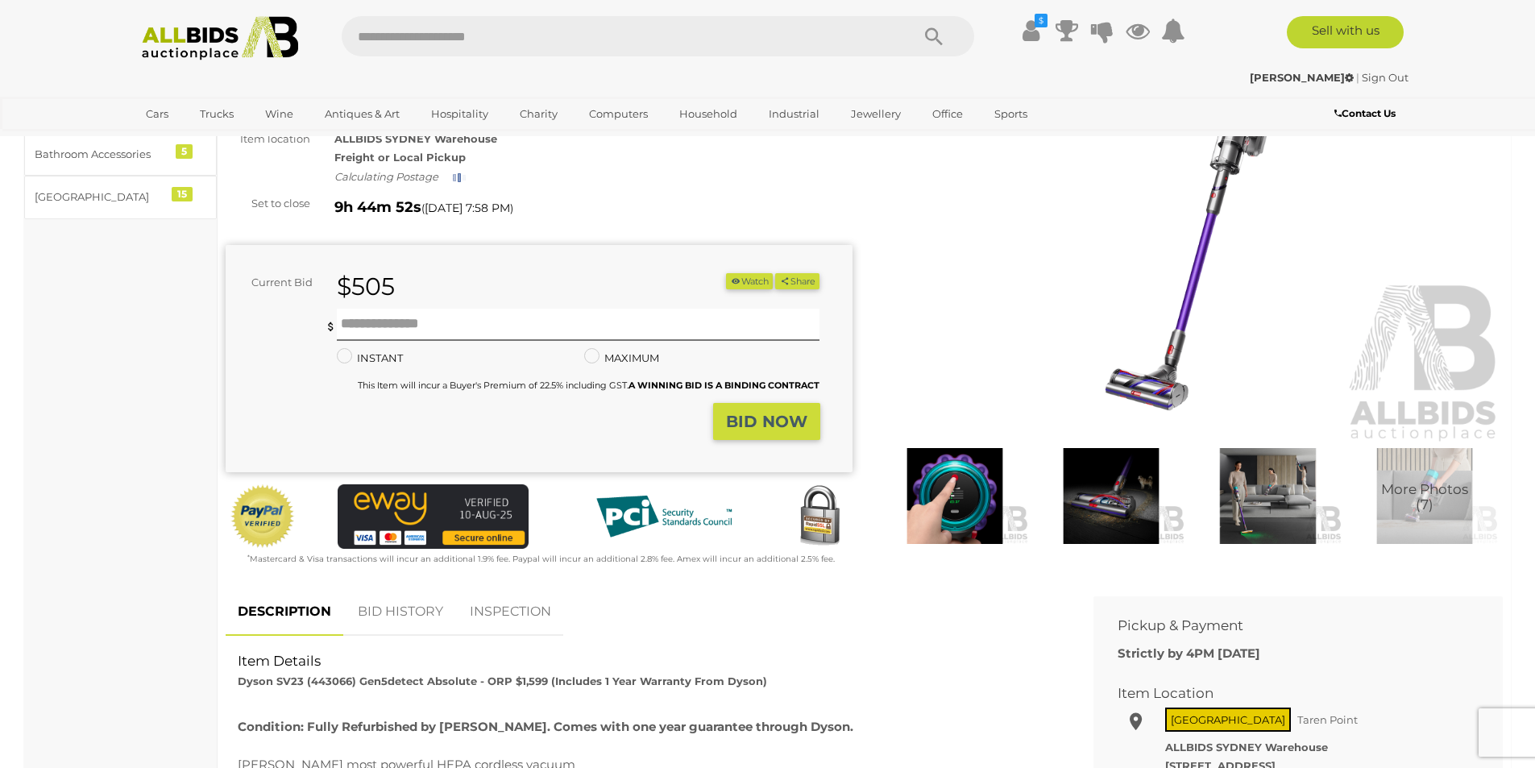
click at [1412, 487] on span "More Photos (7)" at bounding box center [1425, 498] width 87 height 30
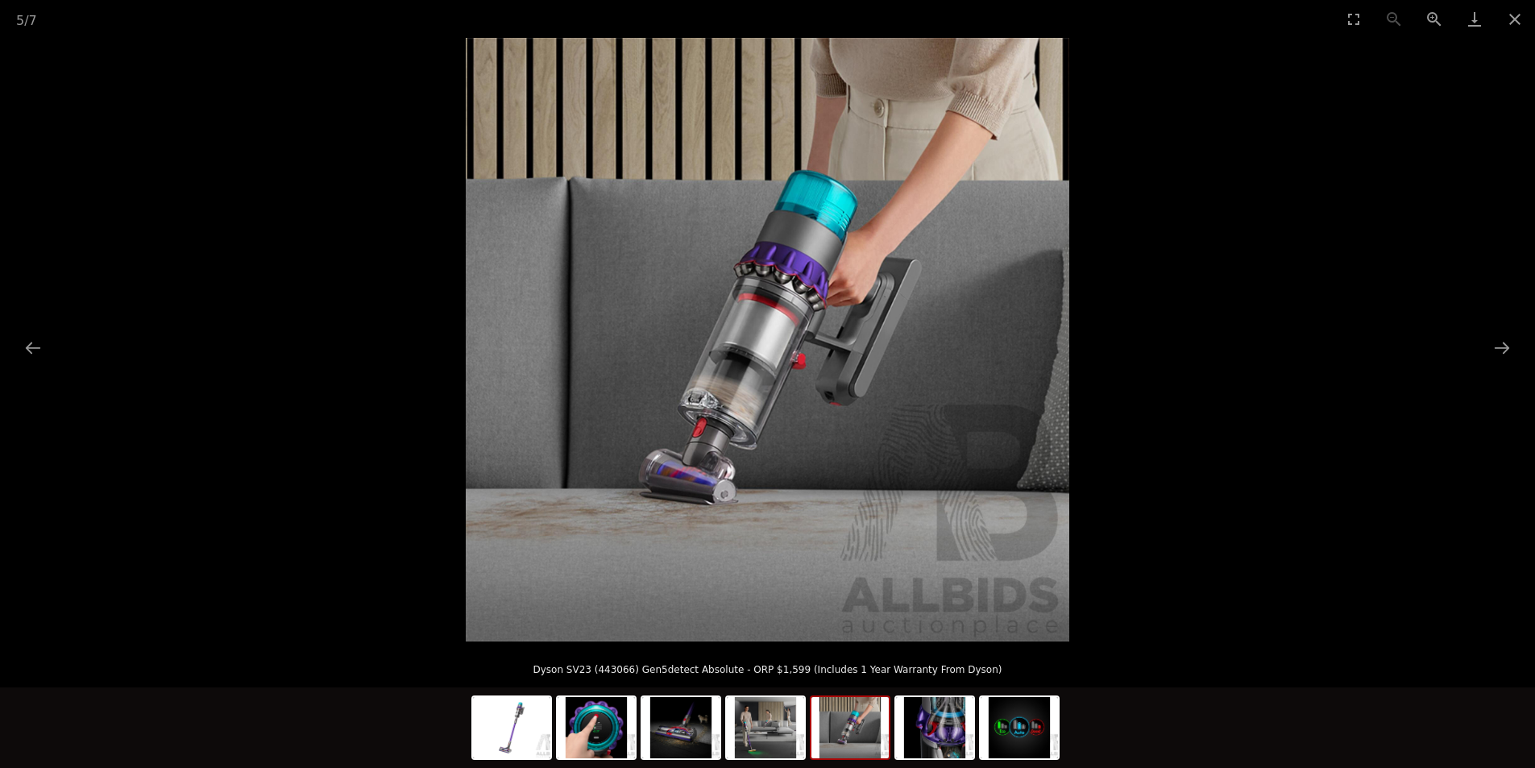
scroll to position [242, 0]
click at [525, 733] on img at bounding box center [511, 727] width 77 height 61
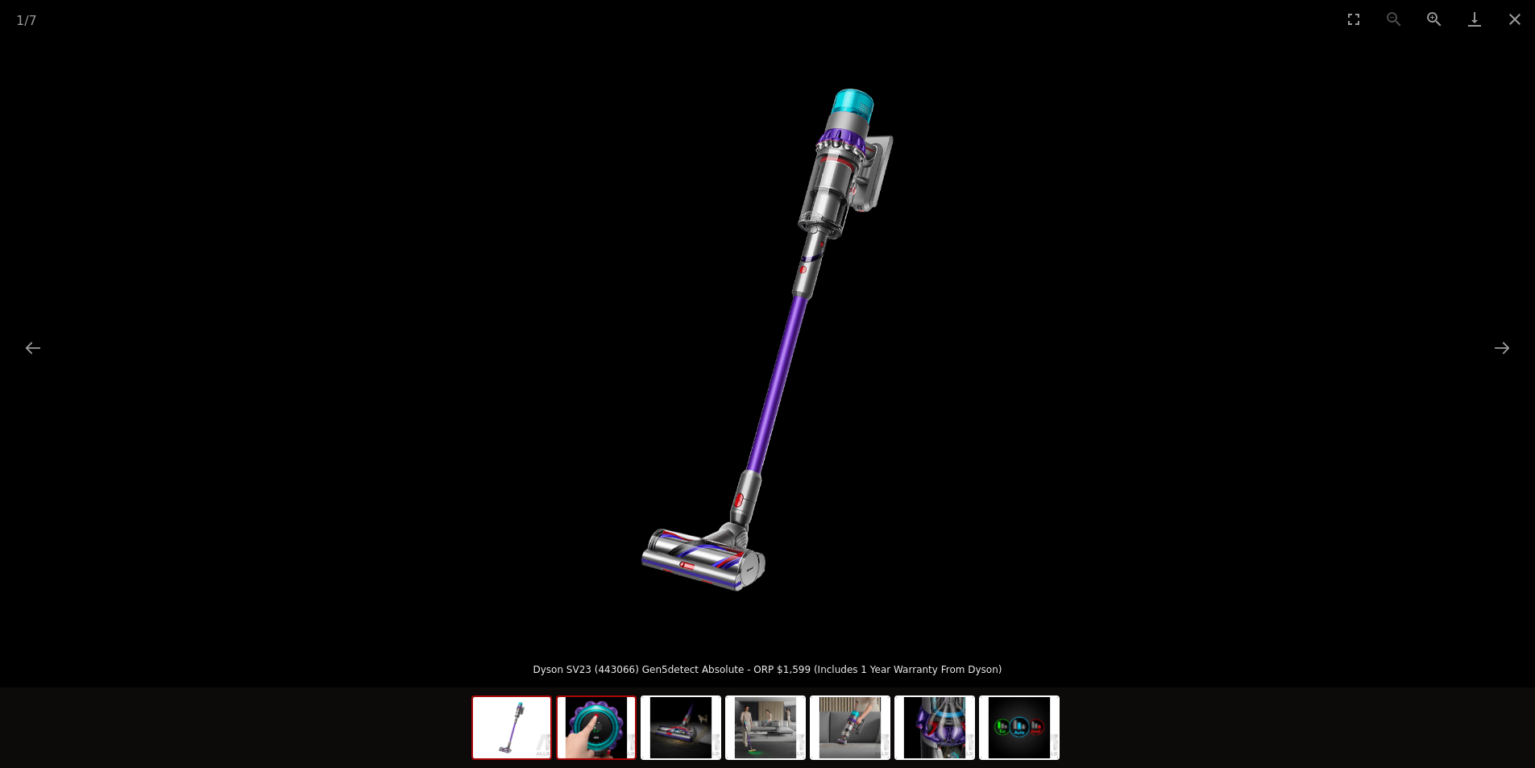
click at [599, 744] on img at bounding box center [596, 727] width 77 height 61
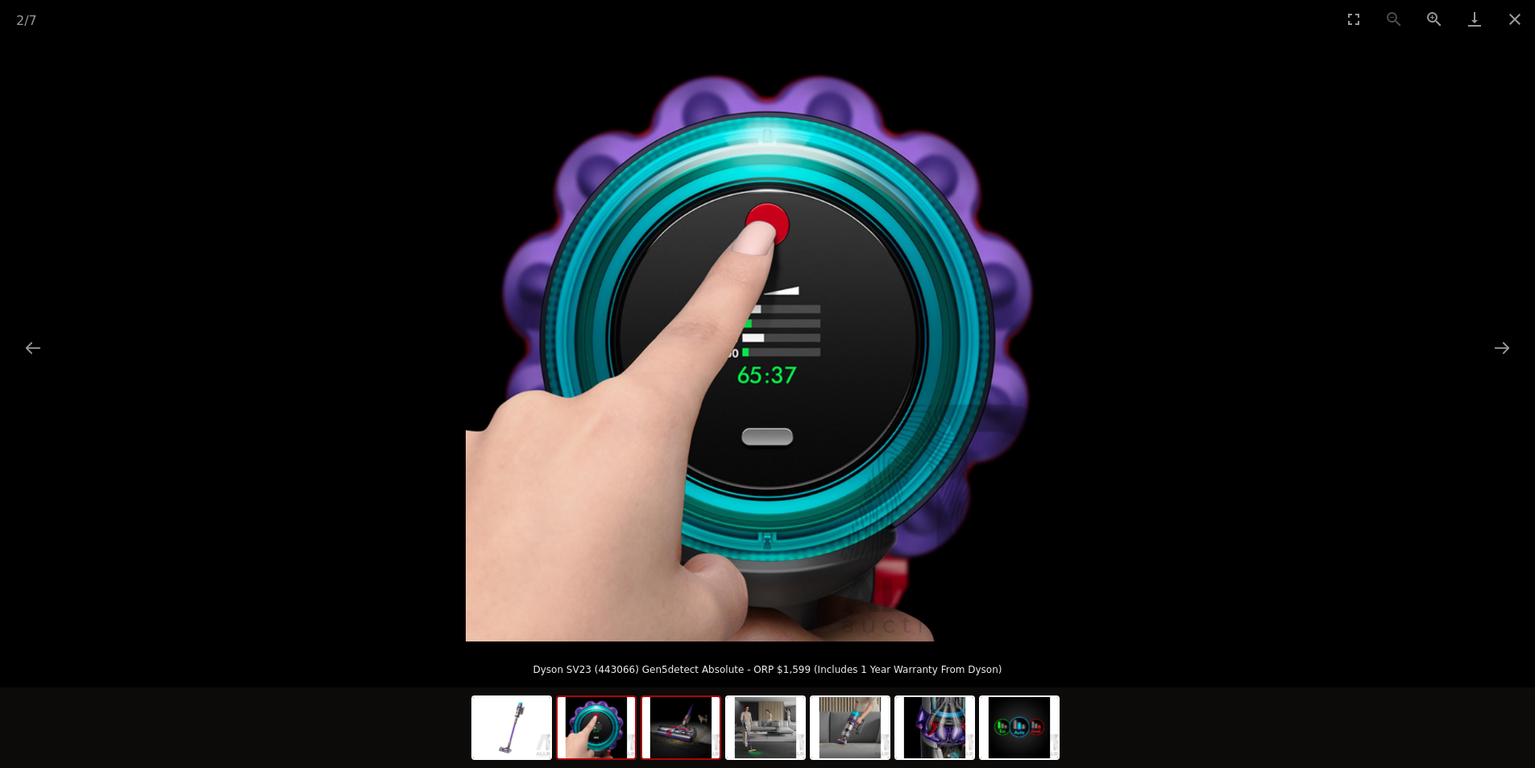
click at [662, 748] on img at bounding box center [680, 727] width 77 height 61
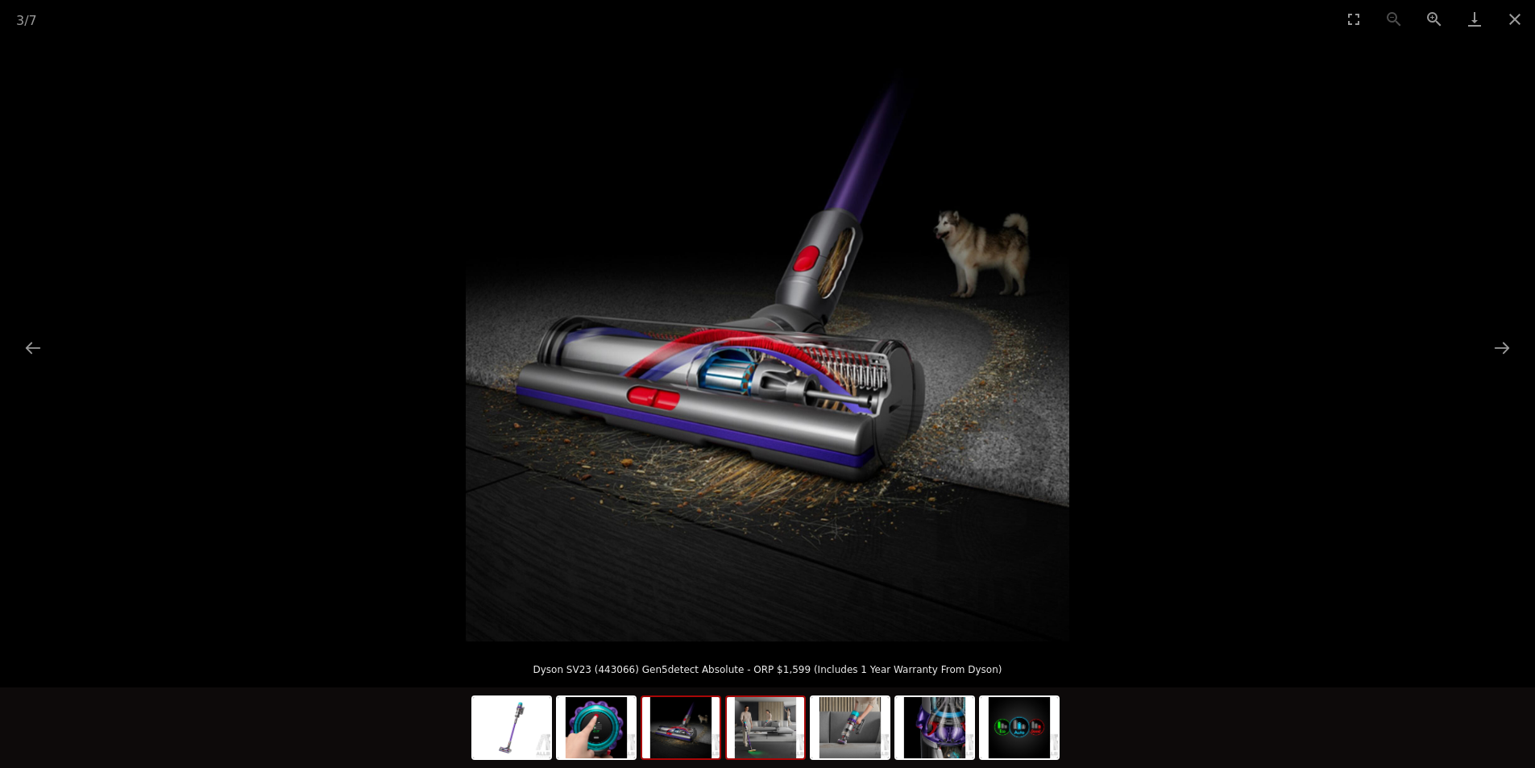
click at [759, 721] on img at bounding box center [765, 727] width 77 height 61
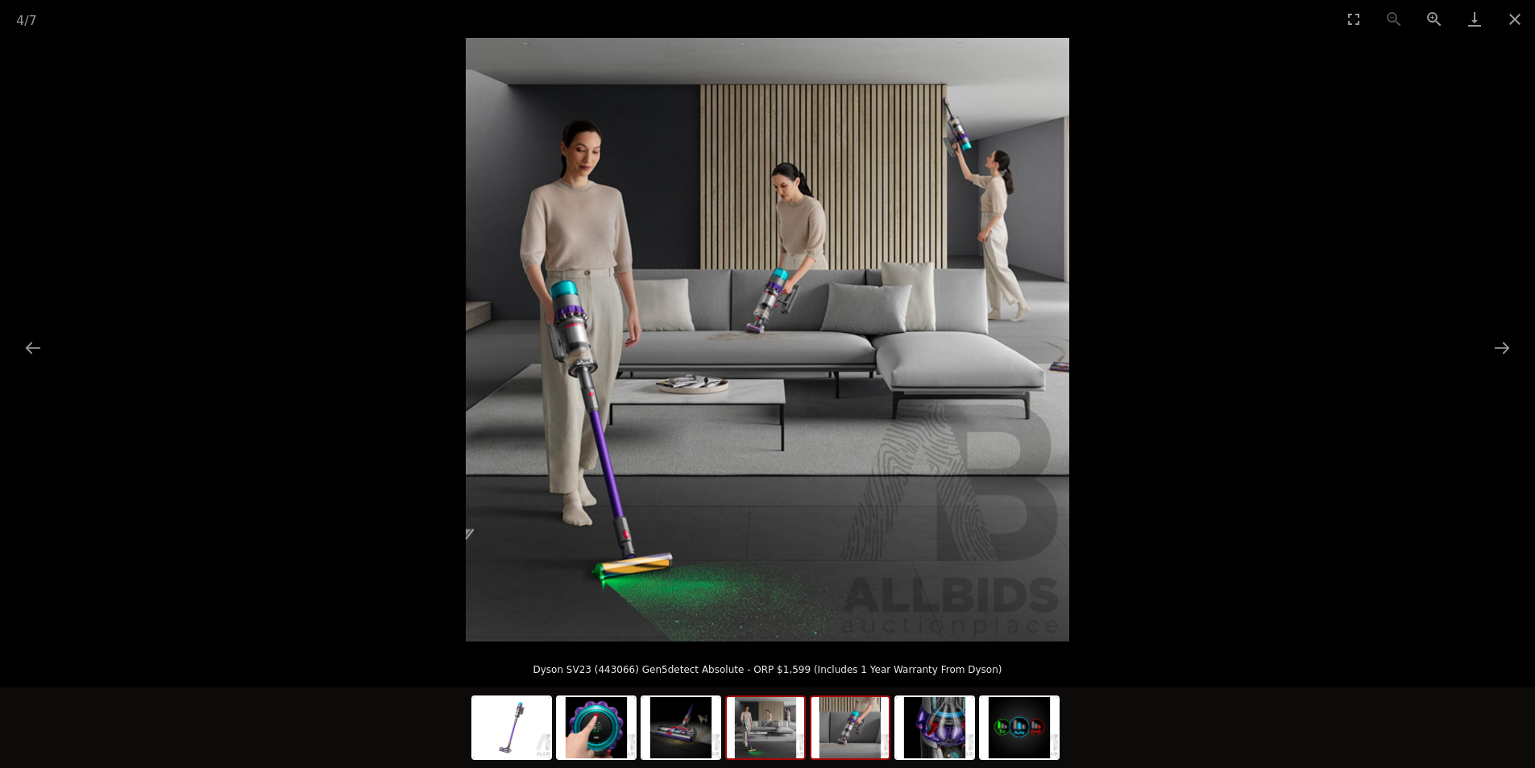
click at [863, 734] on img at bounding box center [850, 727] width 77 height 61
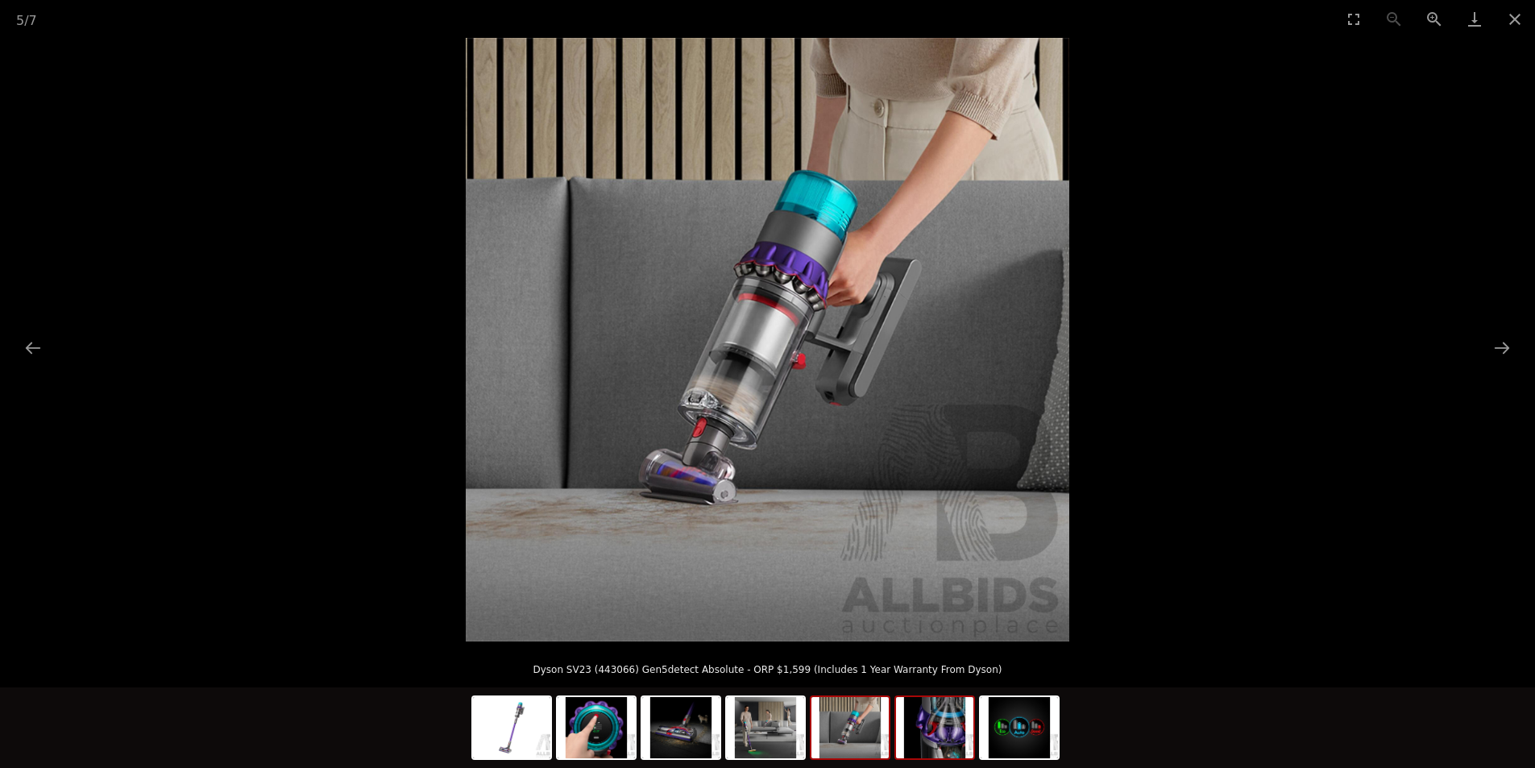
click at [954, 740] on img at bounding box center [934, 727] width 77 height 61
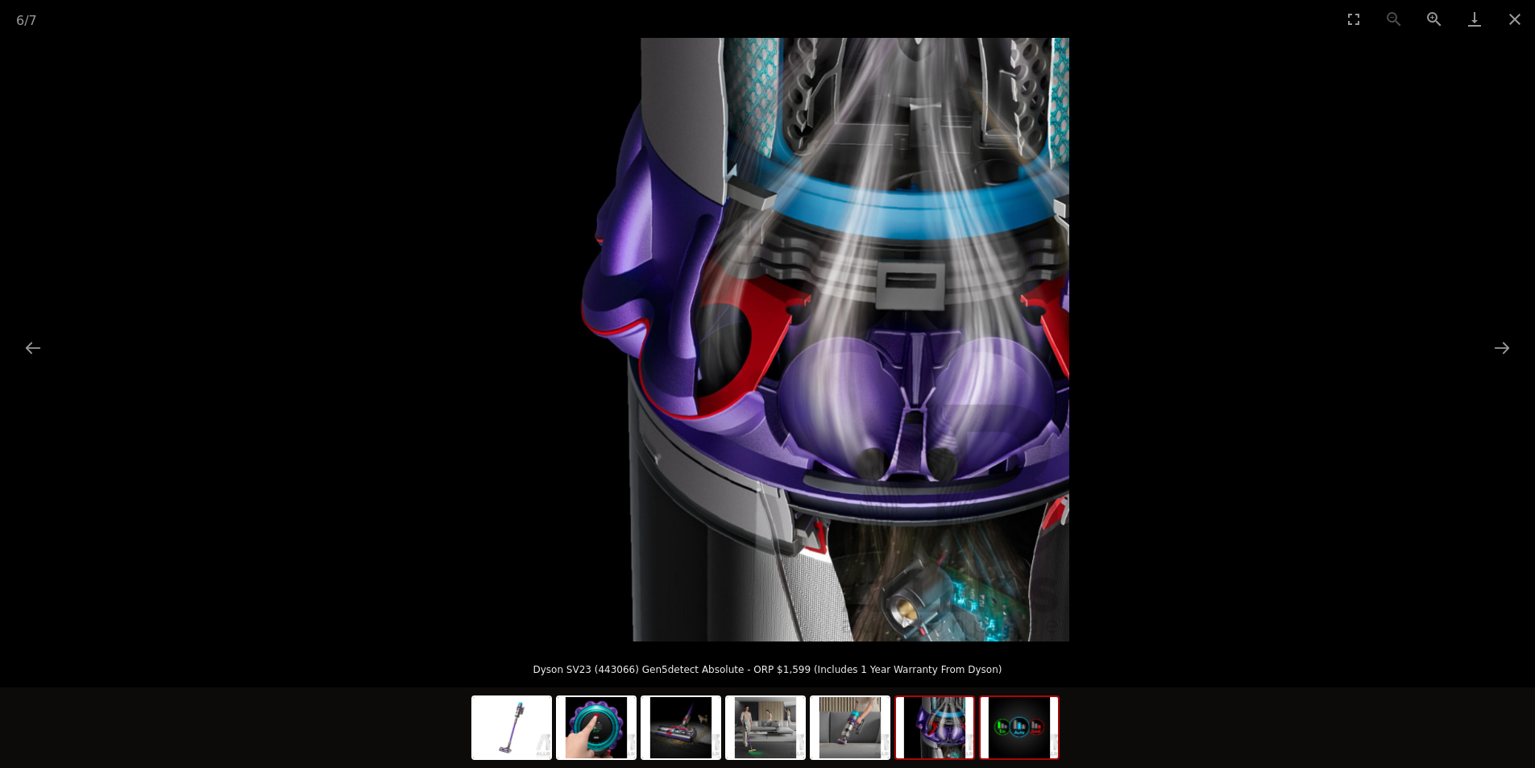
click at [1020, 737] on img at bounding box center [1019, 727] width 77 height 61
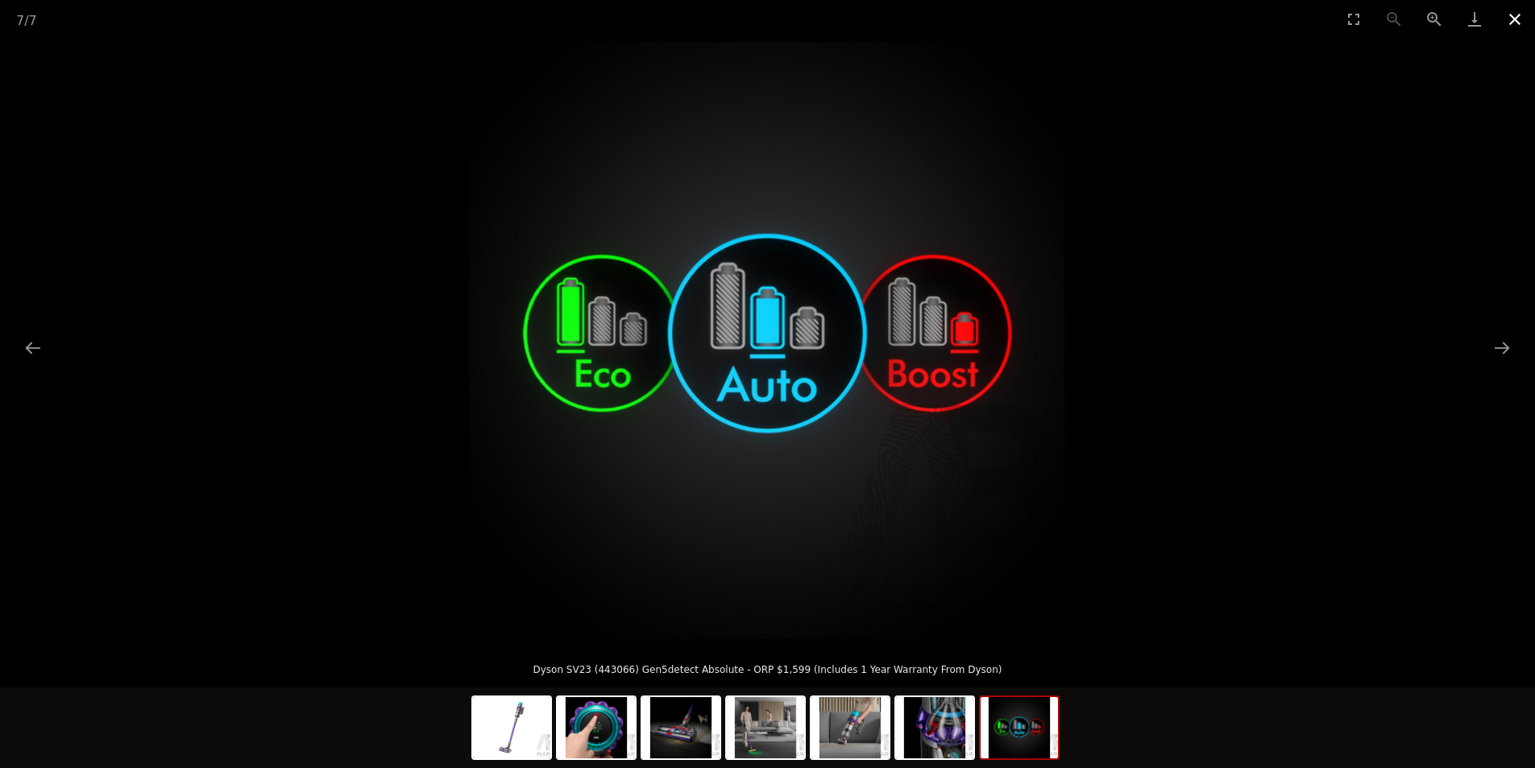
click at [1530, 21] on button "Close gallery" at bounding box center [1515, 19] width 40 height 38
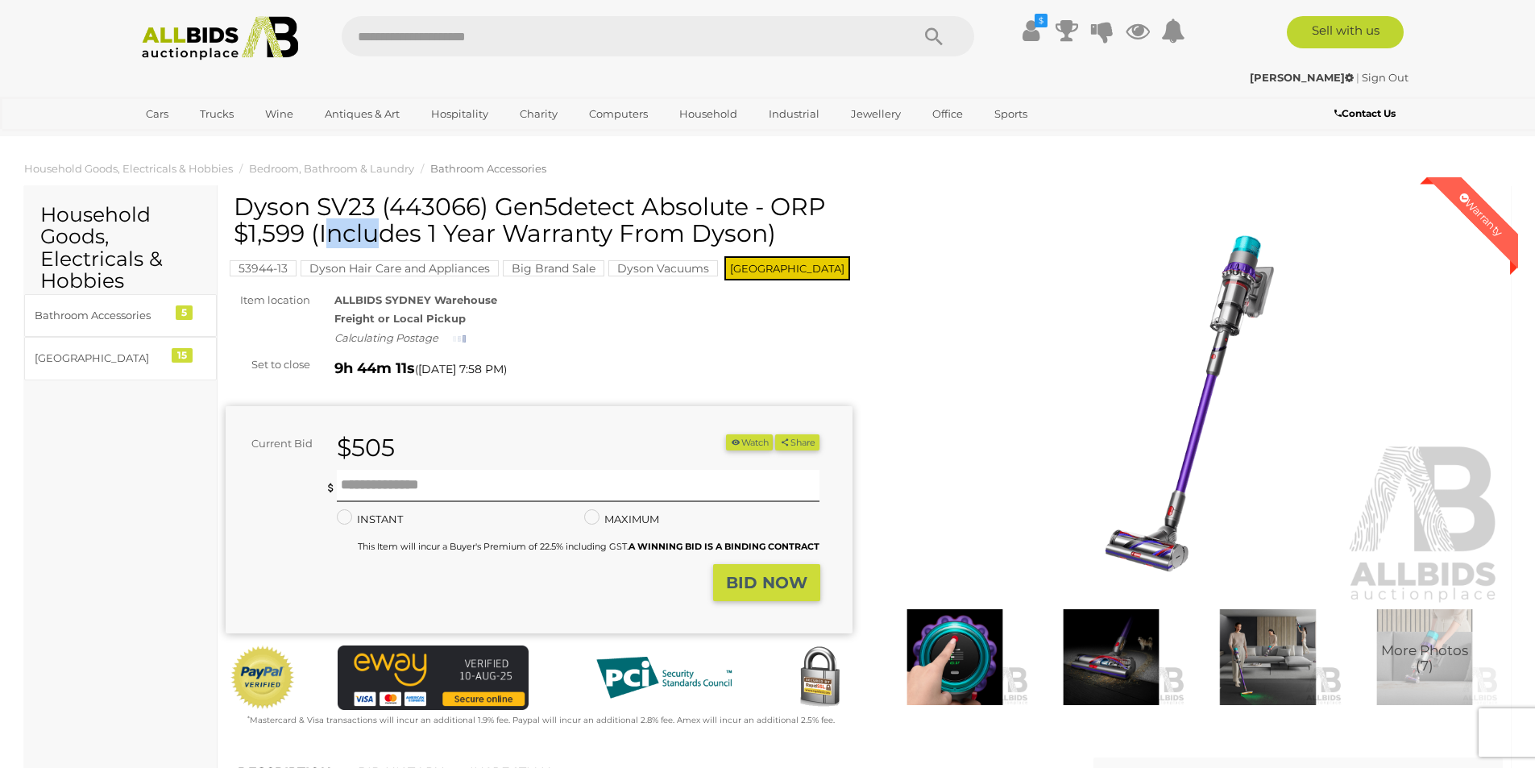
drag, startPoint x: 318, startPoint y: 198, endPoint x: 373, endPoint y: 198, distance: 54.8
click at [373, 198] on h1 "Dyson SV23 (443066) Gen5detect Absolute - ORP $1,599 (Includes 1 Year Warranty …" at bounding box center [541, 219] width 615 height 53
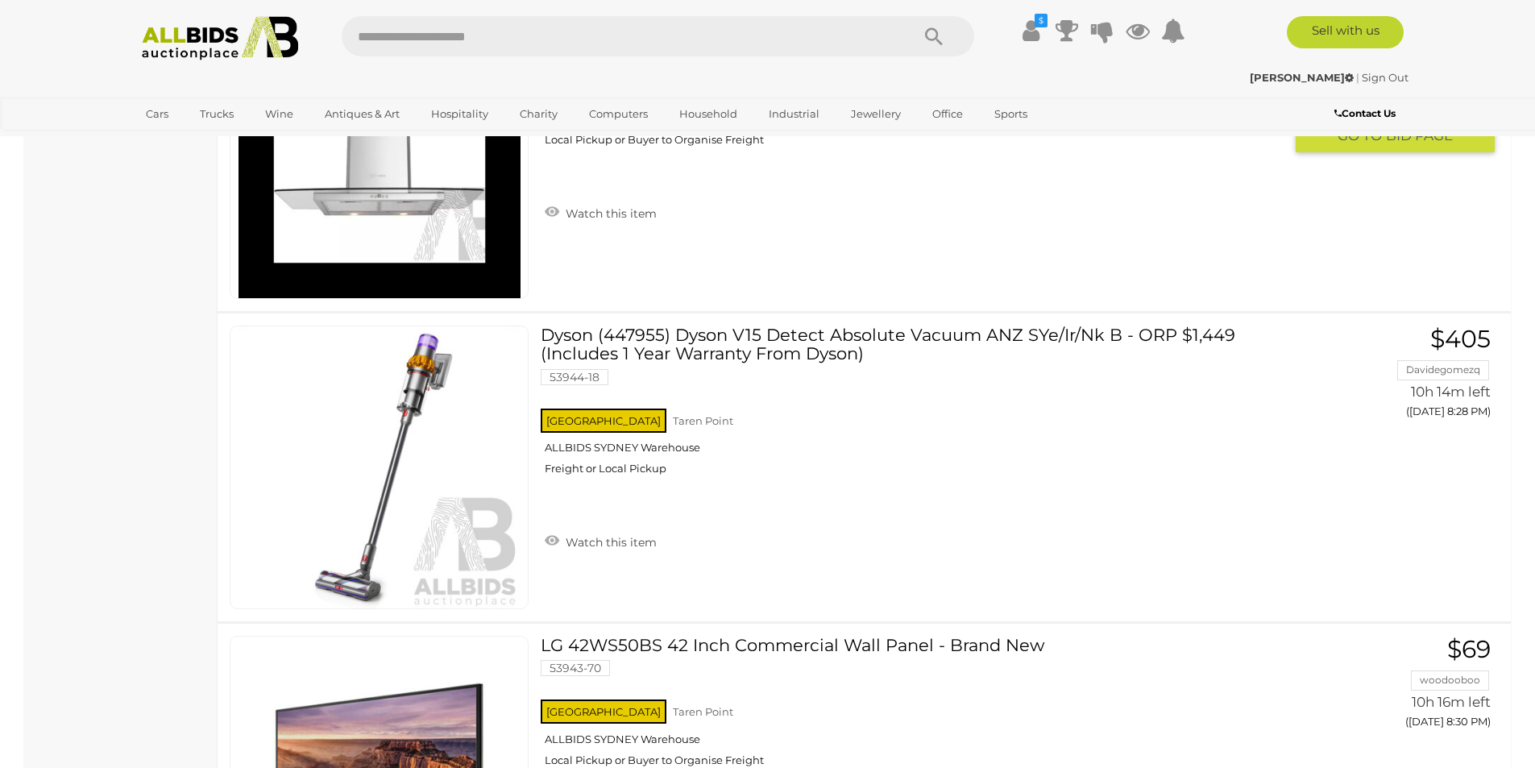
scroll to position [13877, 0]
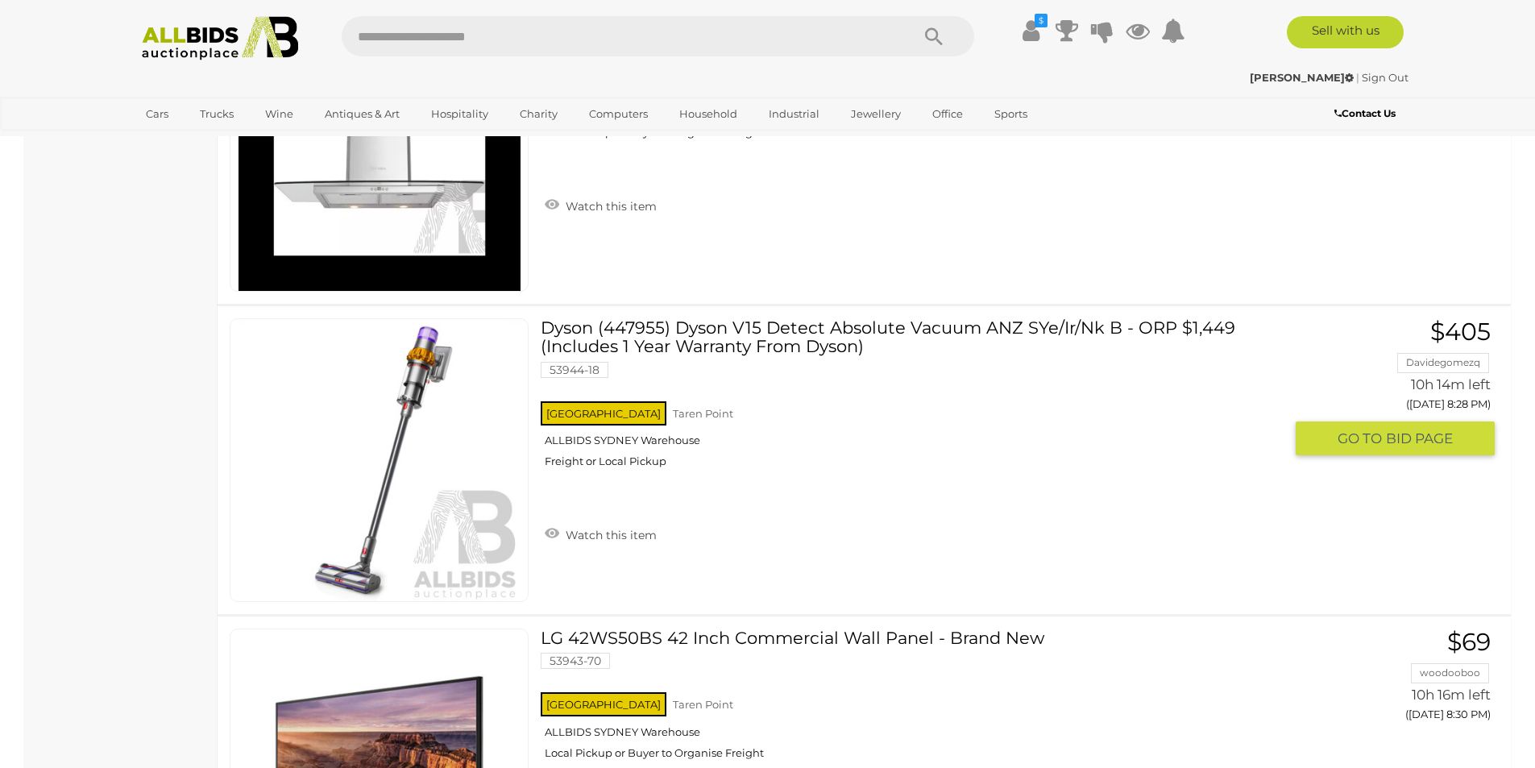
click at [790, 453] on div "[GEOGRAPHIC_DATA] [GEOGRAPHIC_DATA] ALLBIDS [GEOGRAPHIC_DATA] Freight or Local …" at bounding box center [912, 439] width 742 height 83
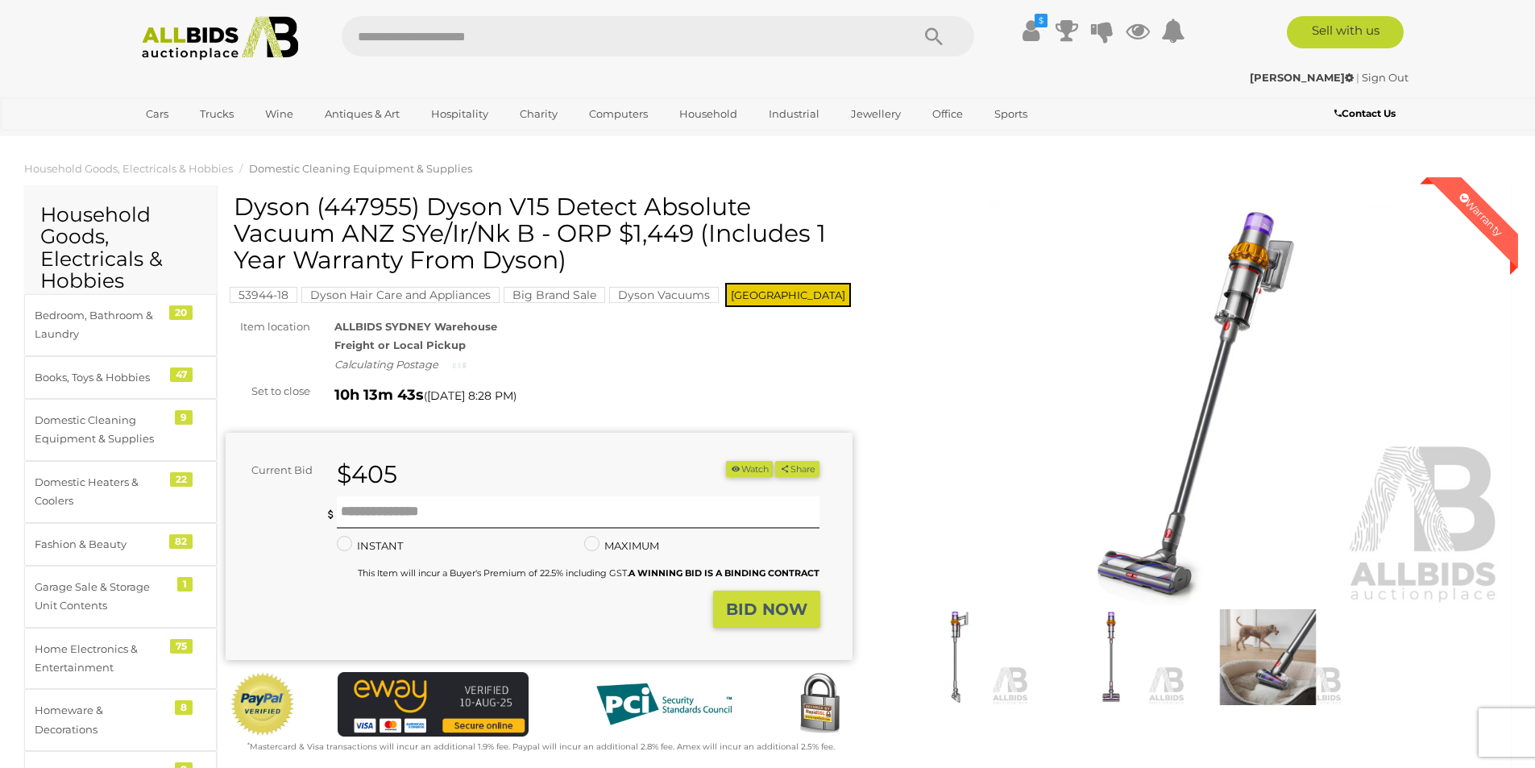
scroll to position [81, 0]
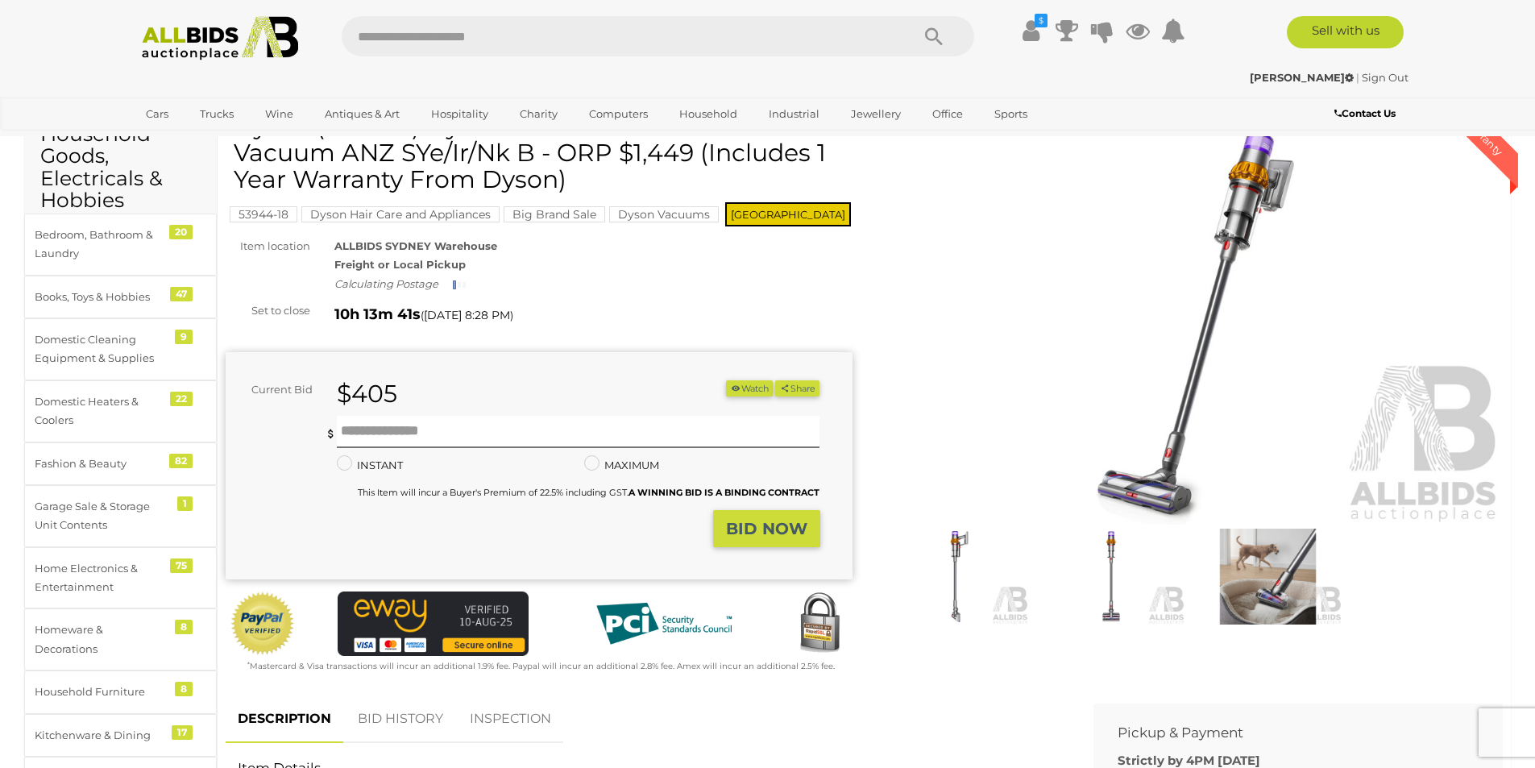
click at [994, 564] on img at bounding box center [955, 577] width 148 height 96
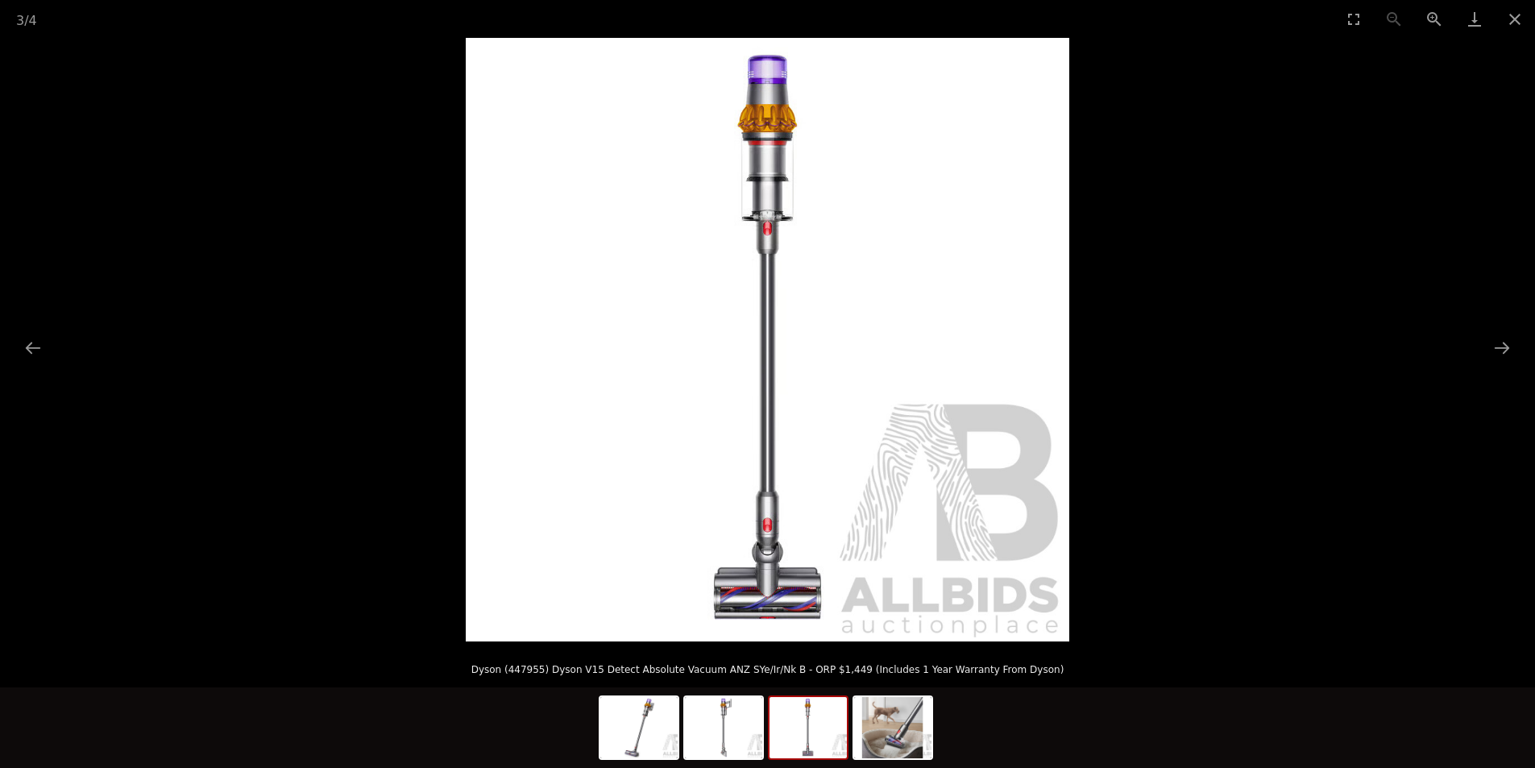
click at [1286, 398] on picture at bounding box center [767, 340] width 1535 height 604
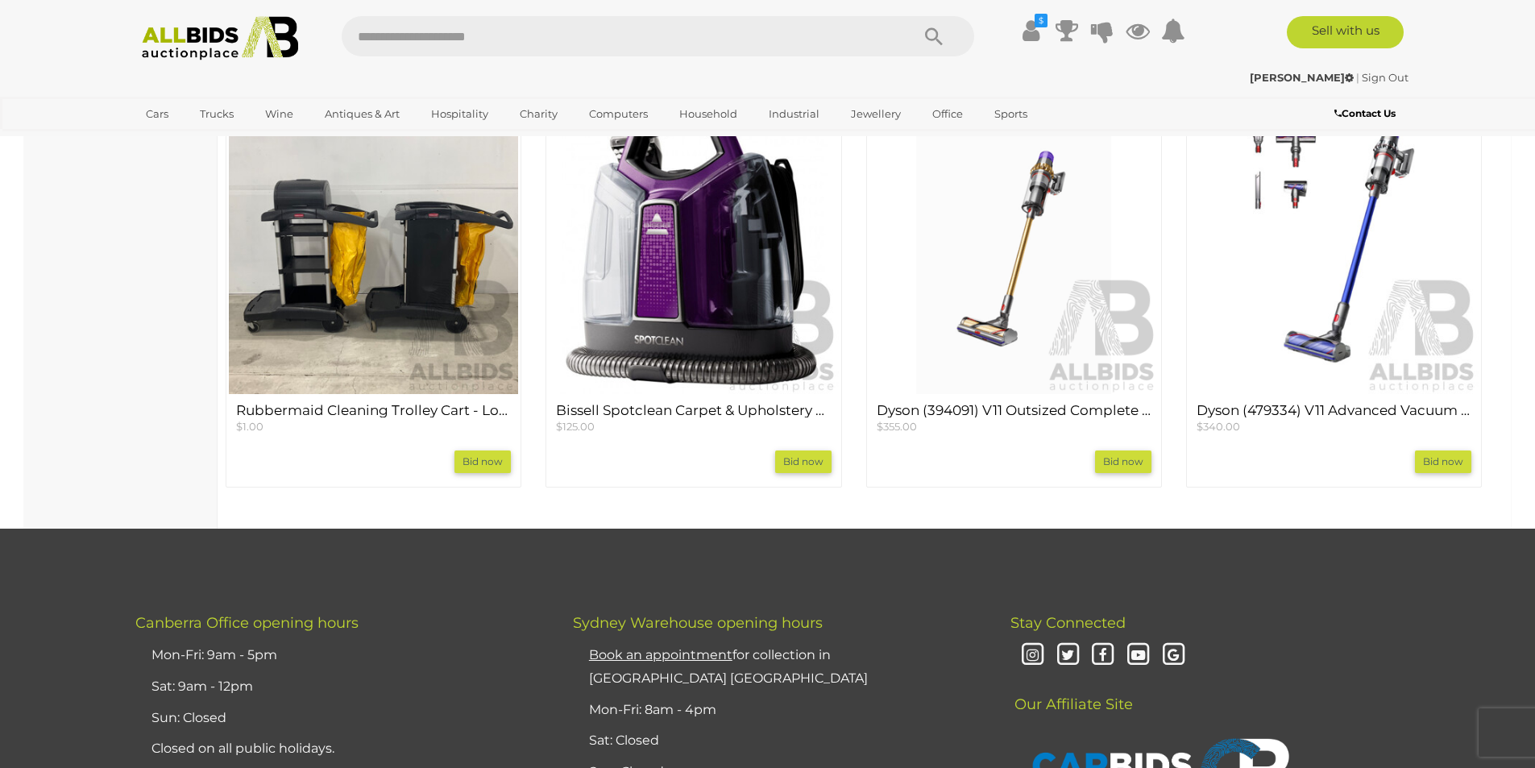
scroll to position [1531, 0]
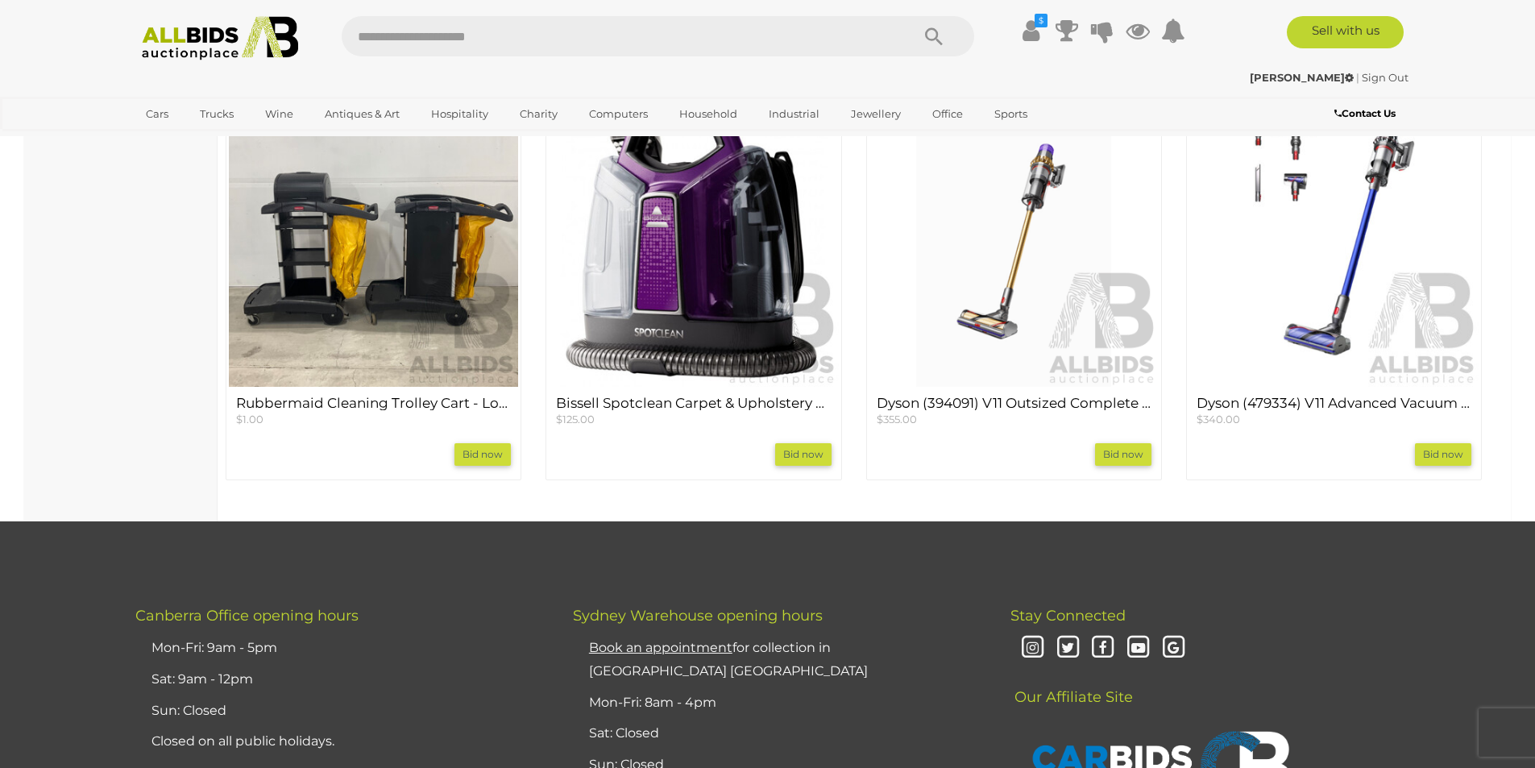
click at [1028, 347] on img at bounding box center [1014, 241] width 289 height 289
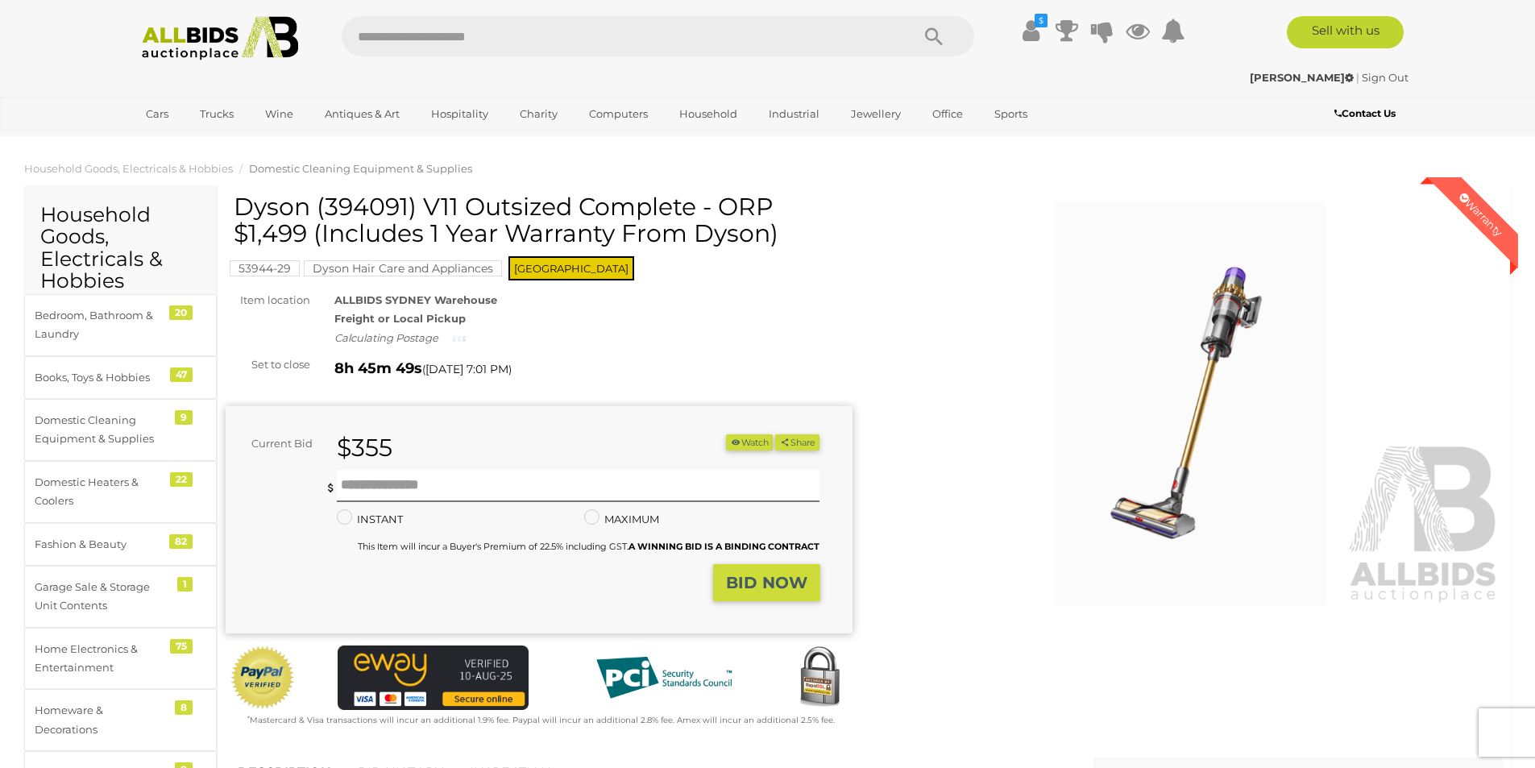
click at [1148, 360] on img at bounding box center [1190, 404] width 627 height 404
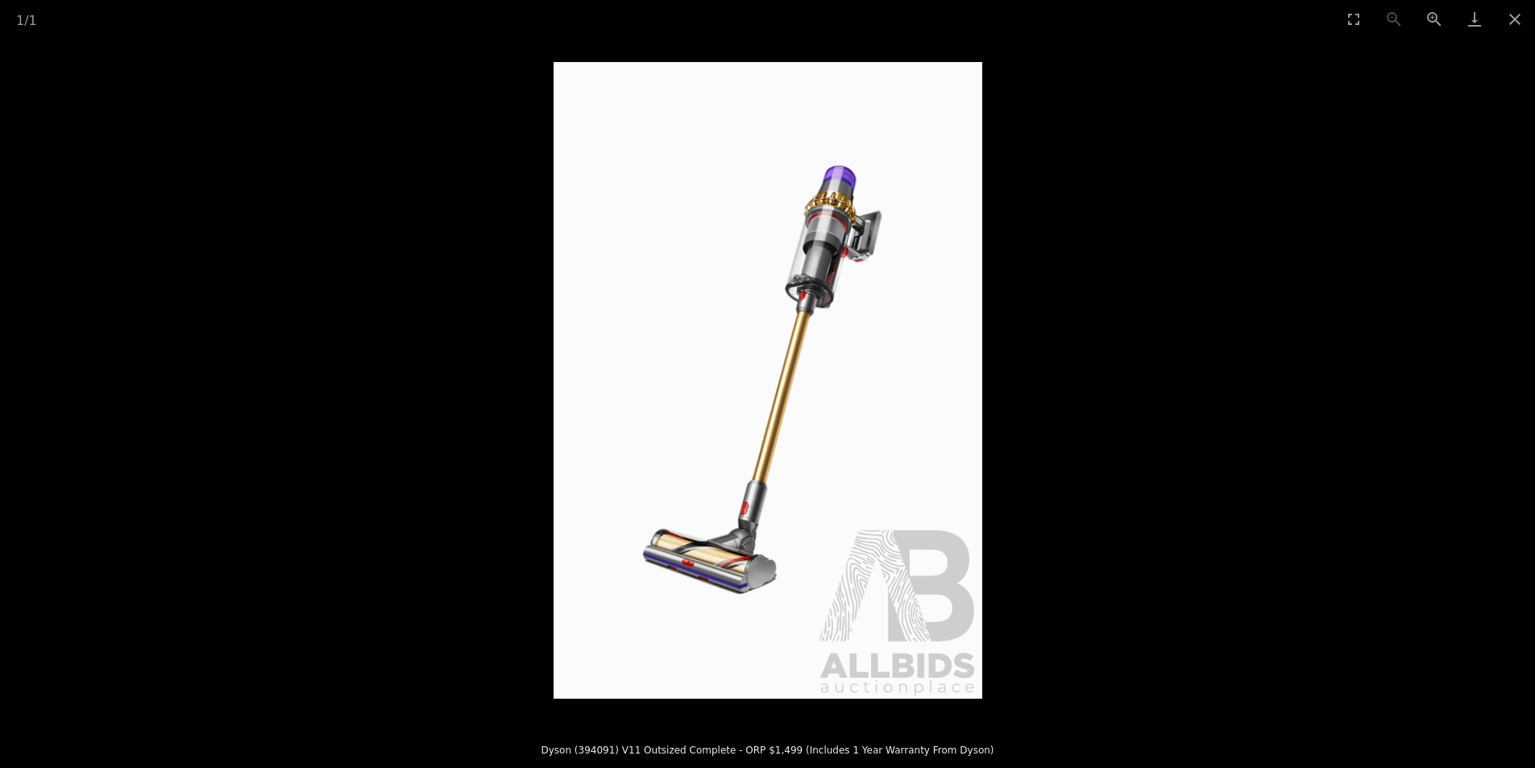
click at [1145, 367] on picture at bounding box center [767, 380] width 1535 height 684
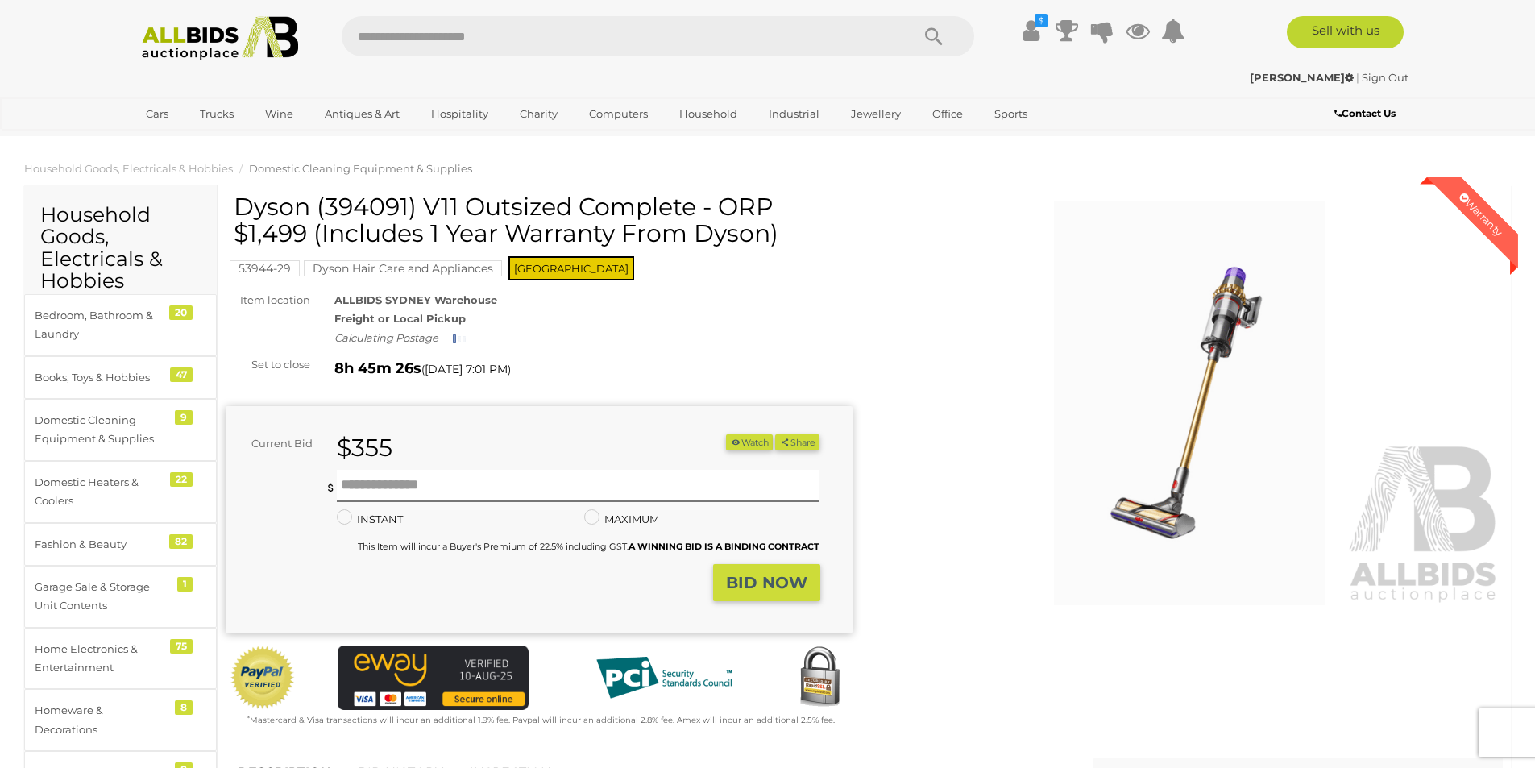
click at [340, 166] on span "Domestic Cleaning Equipment & Supplies" at bounding box center [360, 168] width 223 height 13
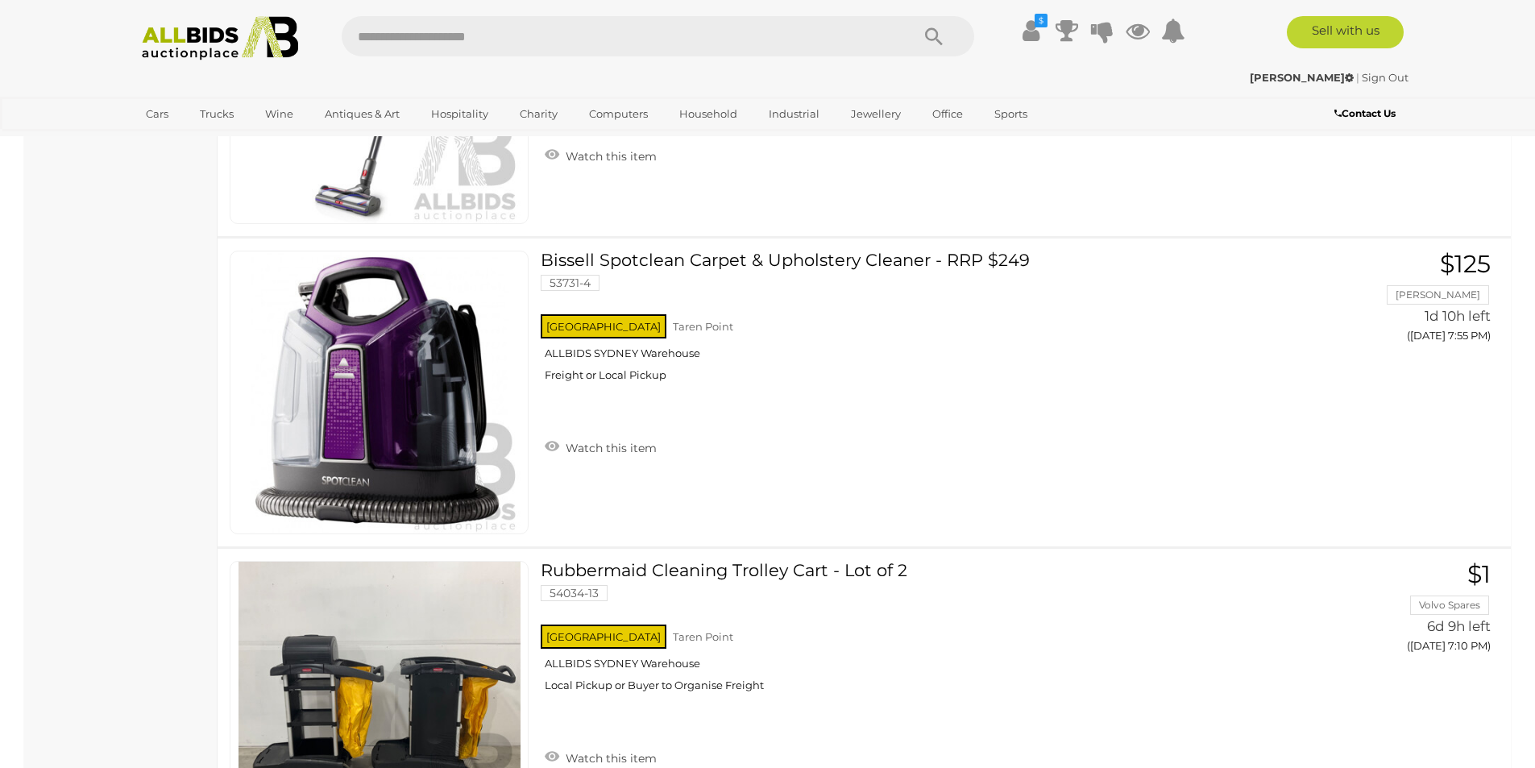
scroll to position [2579, 0]
